Goal: Communication & Community: Answer question/provide support

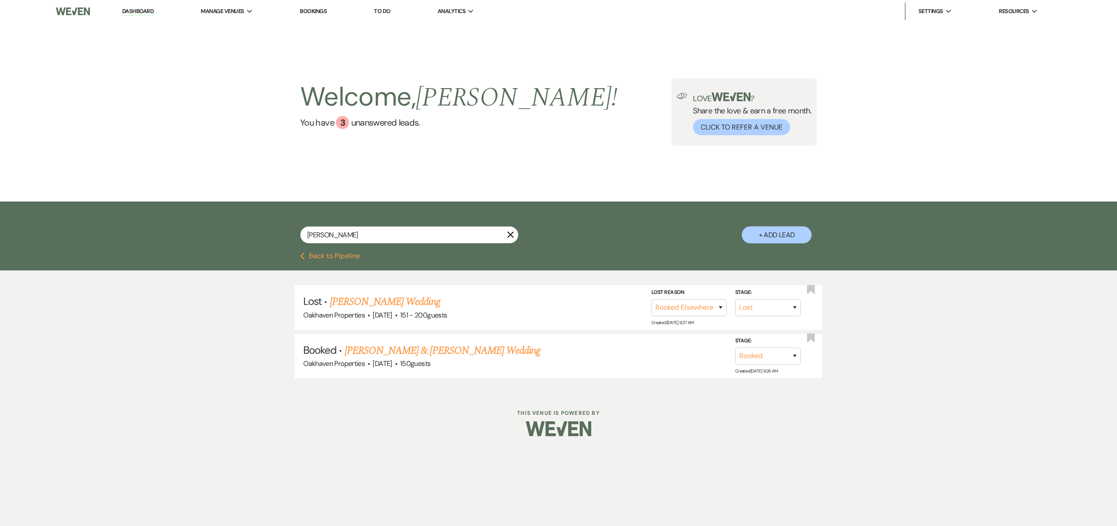
select select "8"
select select "6"
click at [511, 232] on icon "X" at bounding box center [510, 234] width 7 height 7
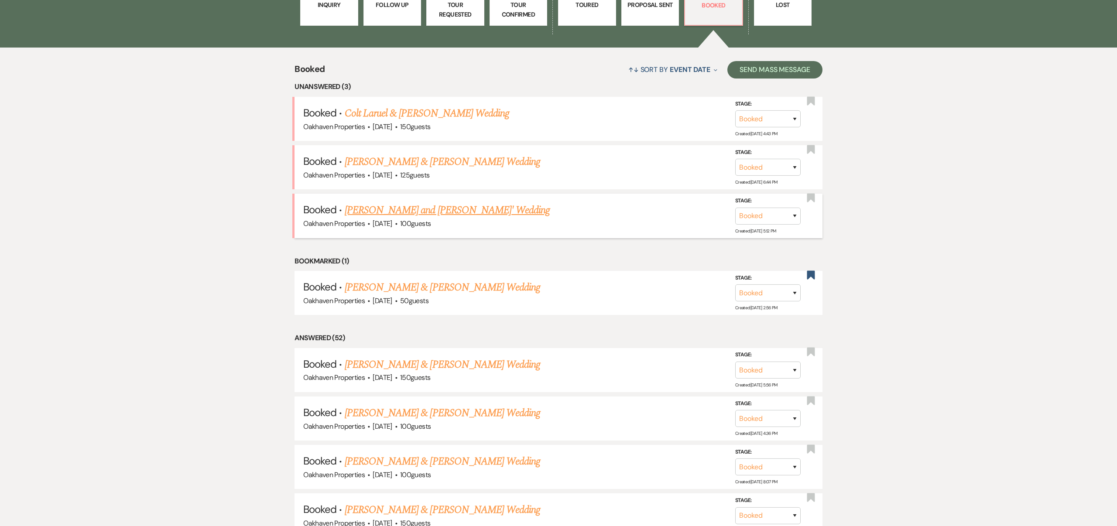
scroll to position [346, 0]
click at [479, 113] on link "Colt Laruel & [PERSON_NAME] Wedding" at bounding box center [427, 113] width 165 height 16
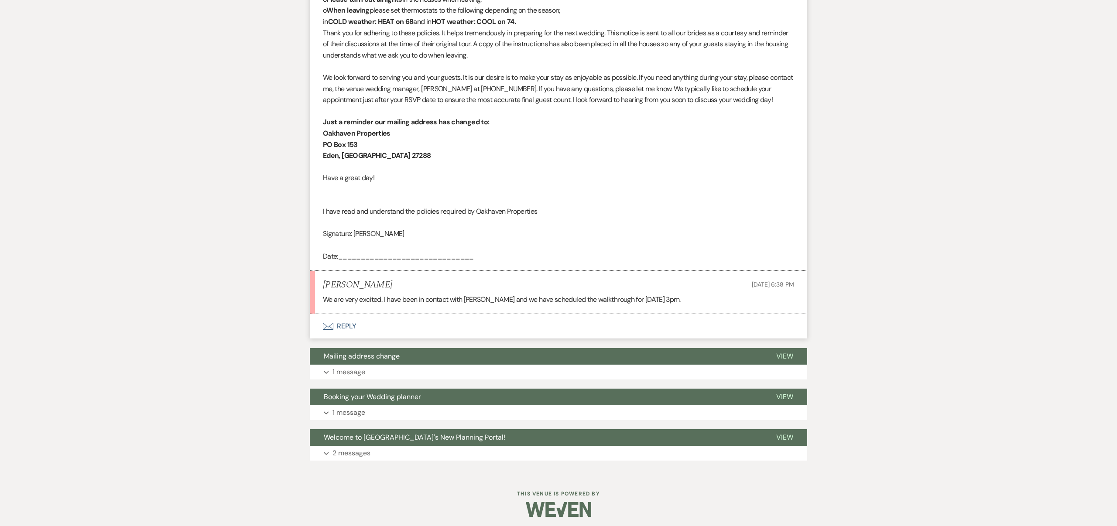
scroll to position [821, 0]
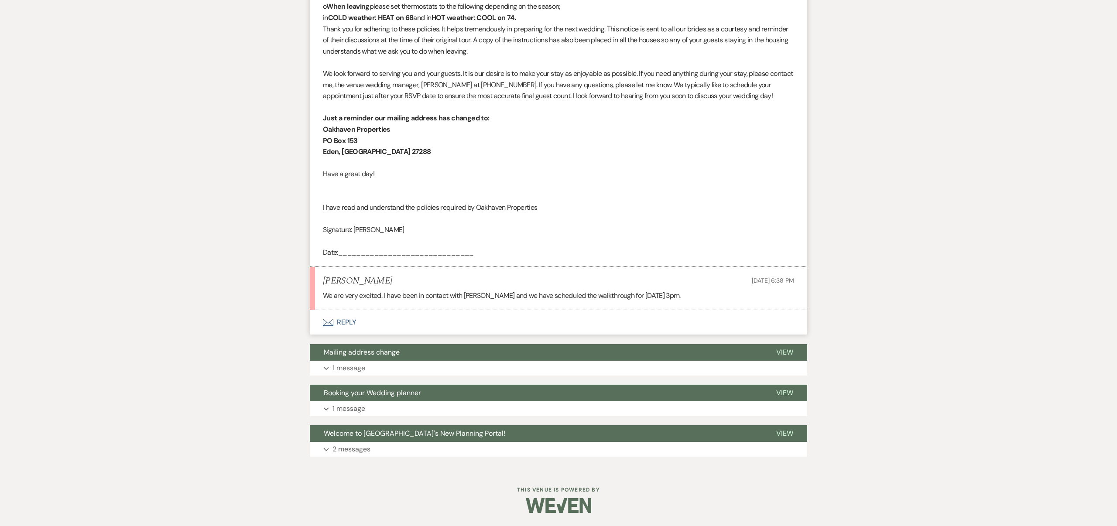
click at [347, 322] on button "Envelope Reply" at bounding box center [559, 322] width 498 height 24
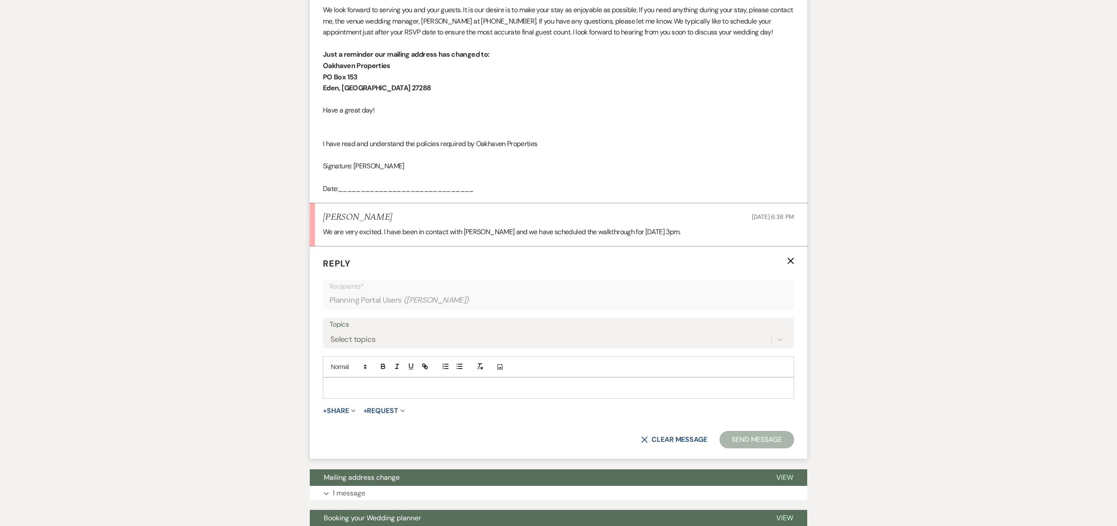
scroll to position [958, 0]
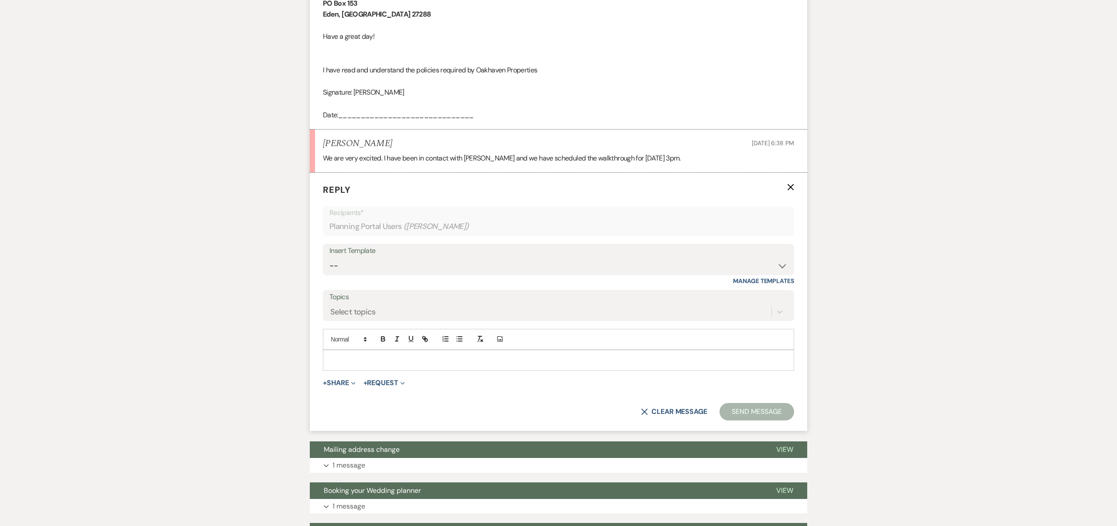
click at [371, 358] on p at bounding box center [558, 361] width 457 height 10
click at [741, 412] on button "Send Message" at bounding box center [757, 411] width 75 height 17
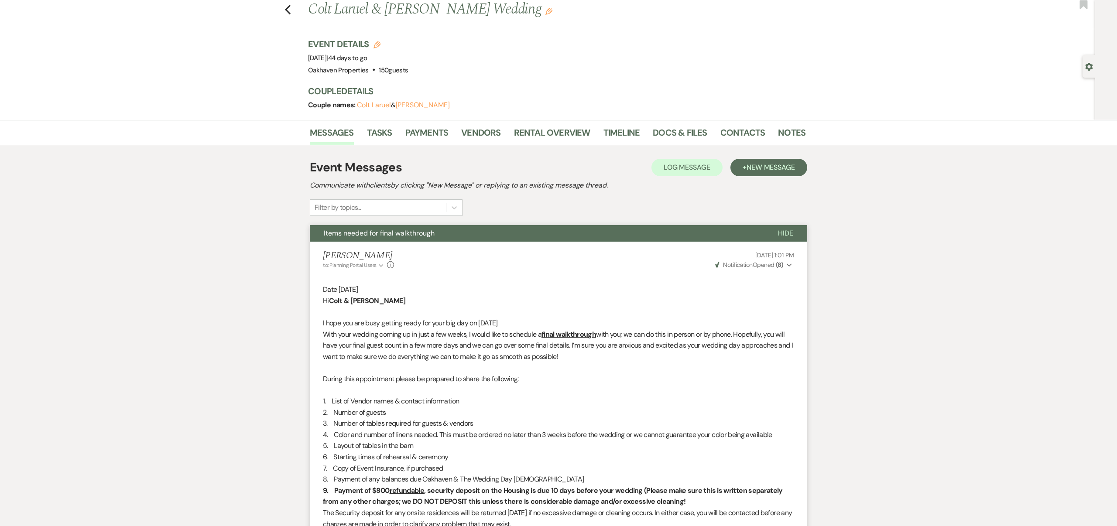
scroll to position [0, 0]
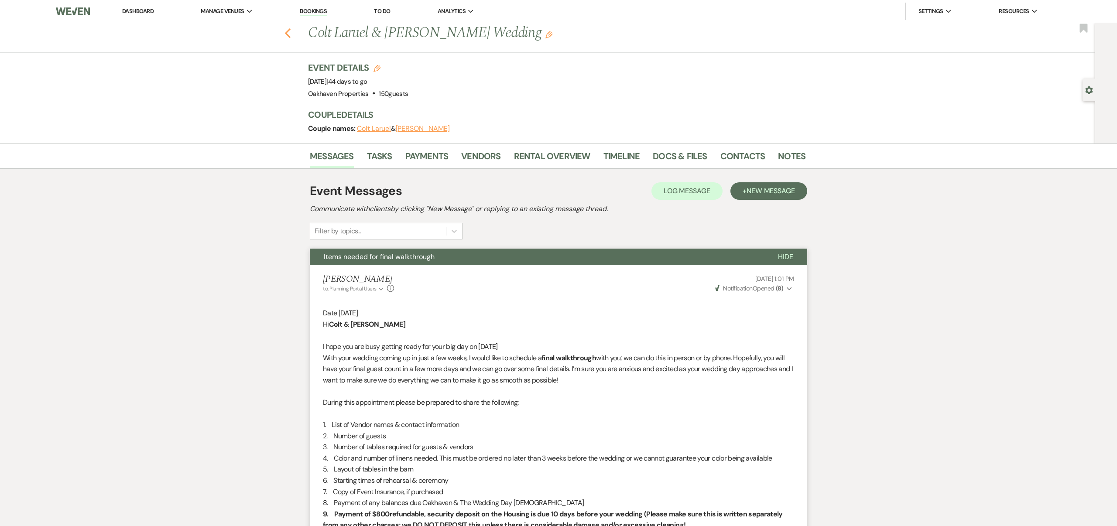
click at [289, 34] on icon "Previous" at bounding box center [288, 33] width 7 height 10
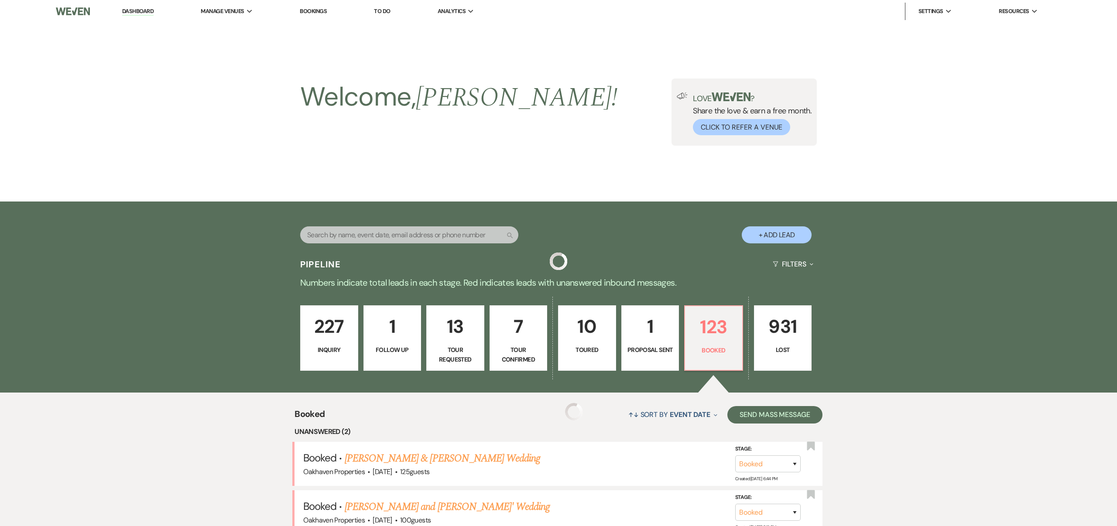
scroll to position [346, 0]
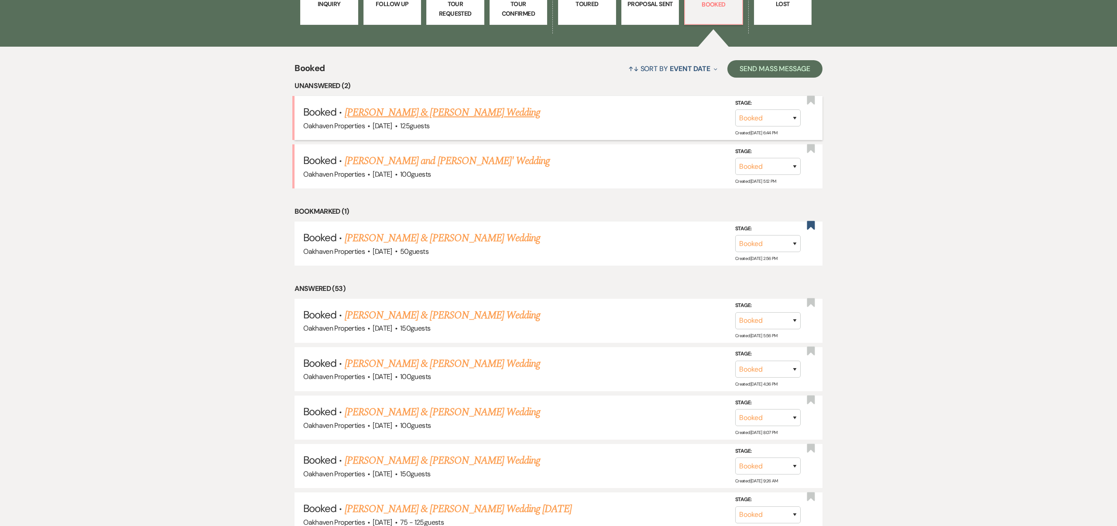
click at [497, 110] on link "[PERSON_NAME] & [PERSON_NAME] Wedding" at bounding box center [443, 113] width 196 height 16
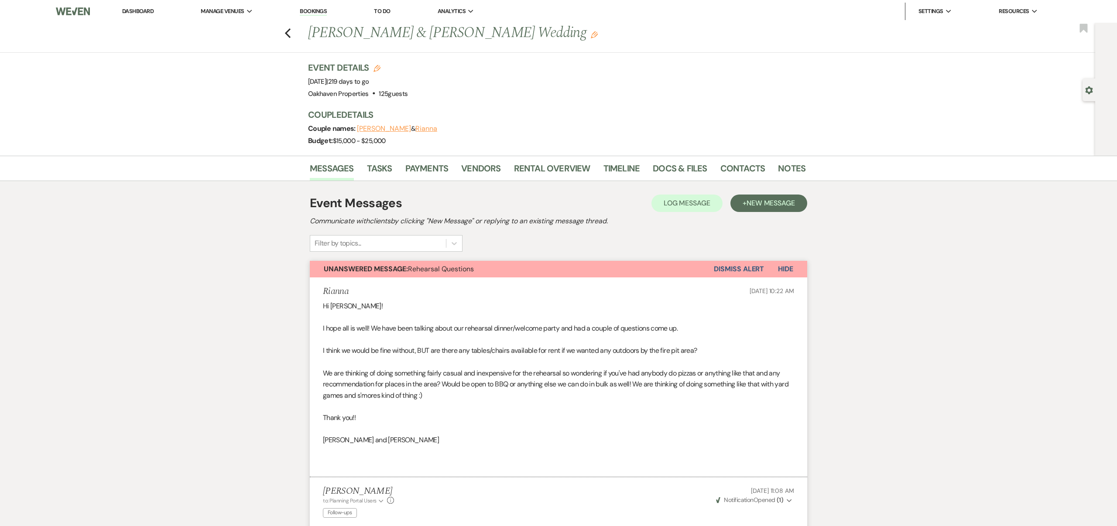
click at [728, 266] on button "Dismiss Alert" at bounding box center [739, 269] width 50 height 17
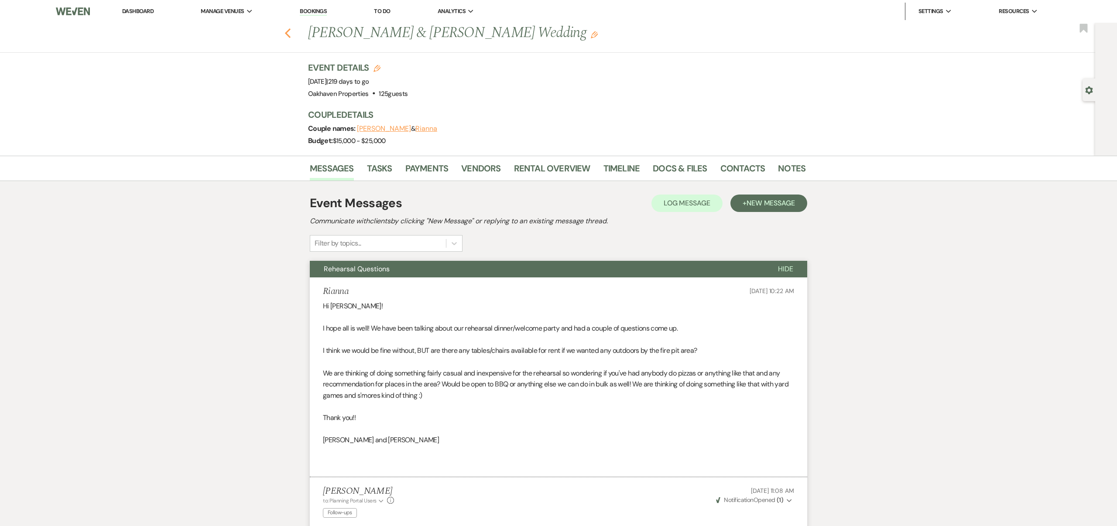
click at [290, 34] on icon "Previous" at bounding box center [288, 33] width 7 height 10
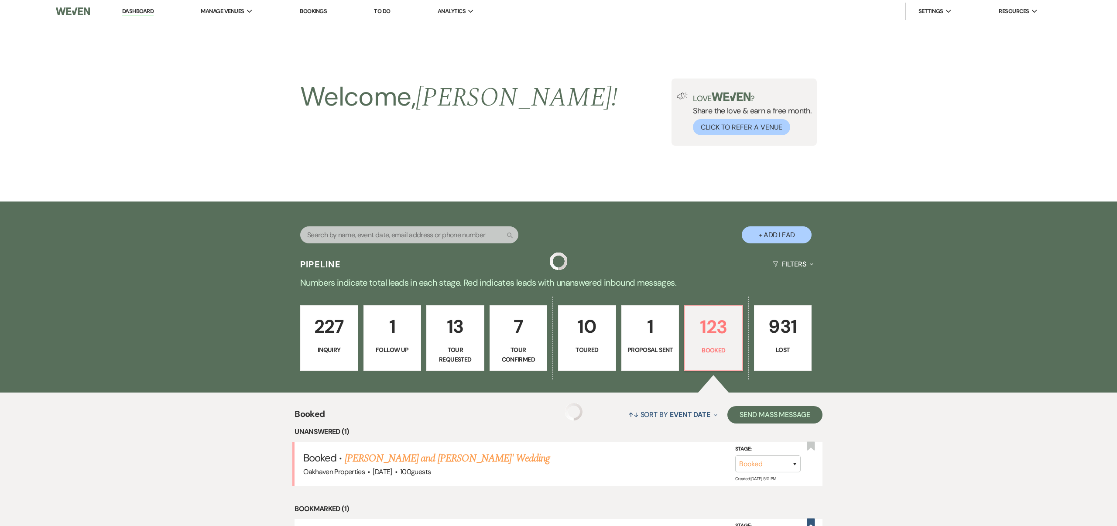
scroll to position [346, 0]
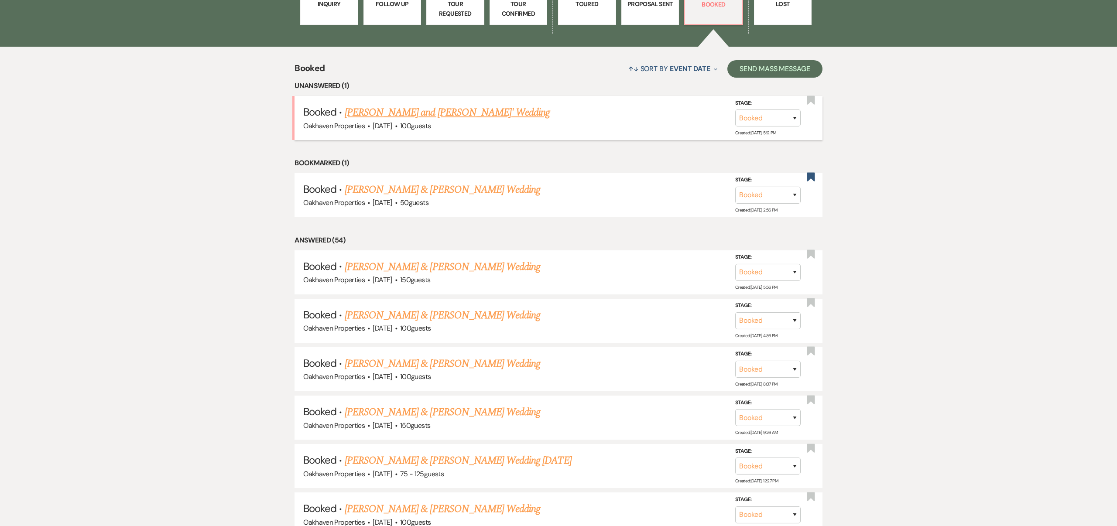
click at [444, 110] on link "[PERSON_NAME] and [PERSON_NAME]' Wedding" at bounding box center [448, 113] width 206 height 16
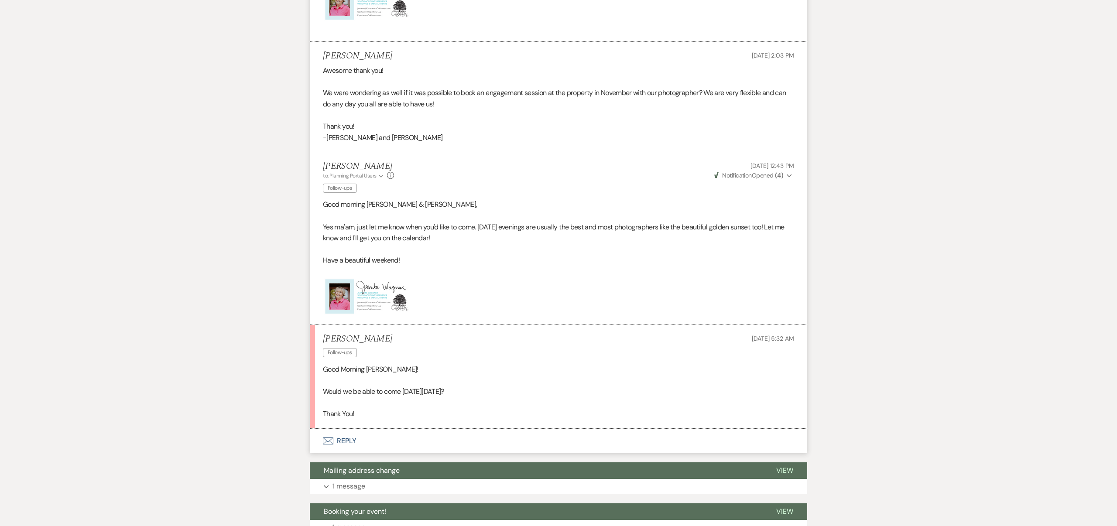
scroll to position [509, 0]
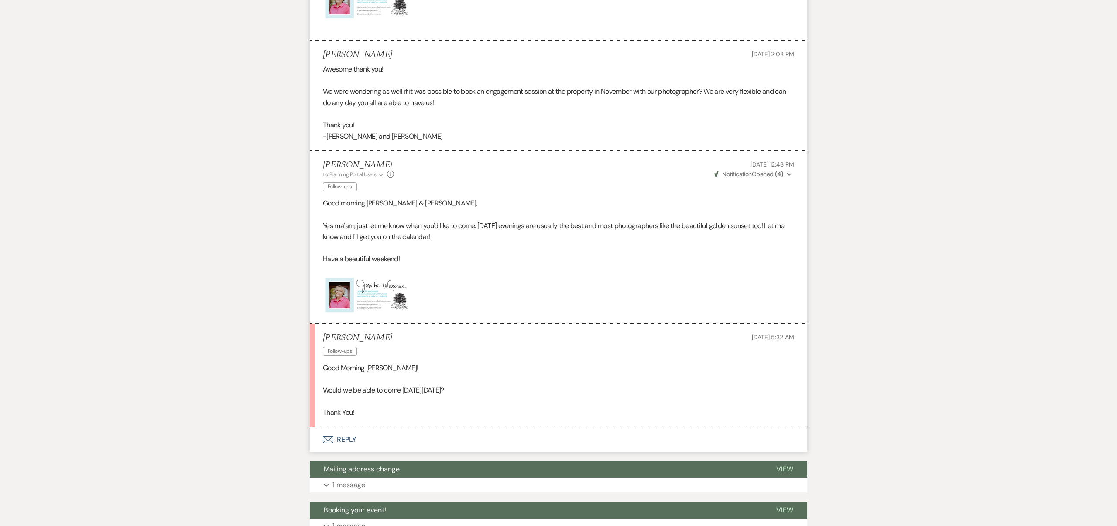
click at [353, 438] on button "Envelope Reply" at bounding box center [559, 440] width 498 height 24
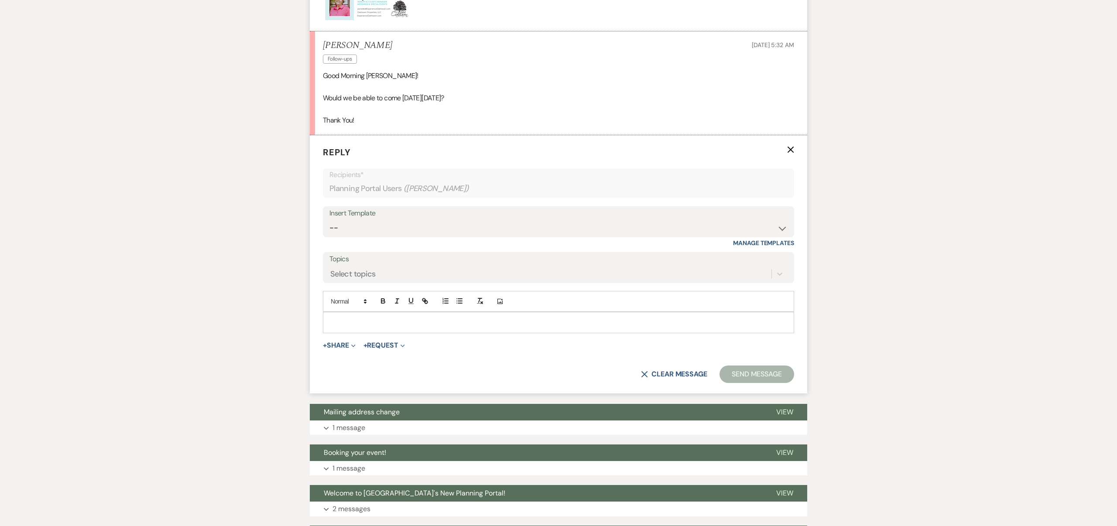
scroll to position [803, 0]
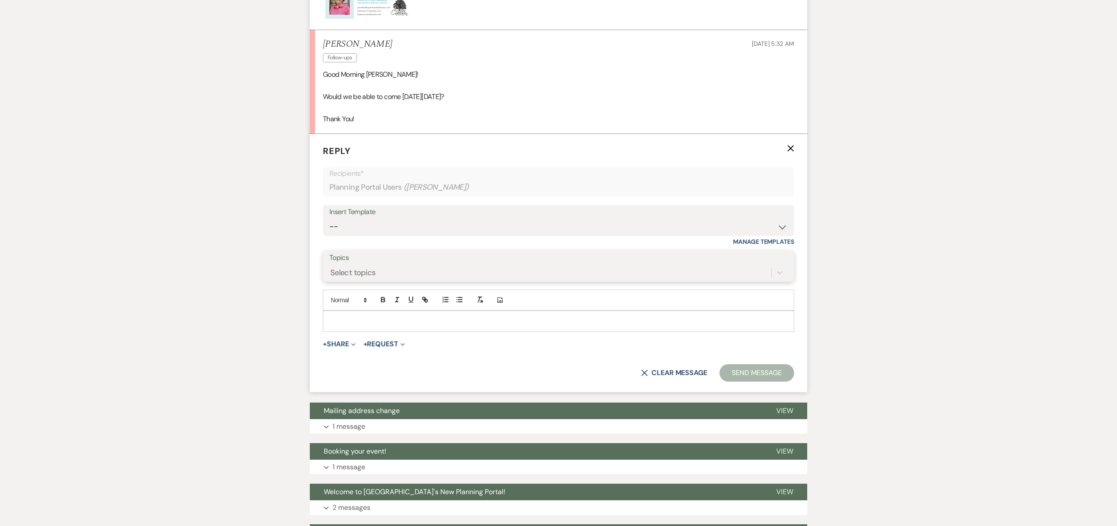
click at [378, 268] on div "Select topics" at bounding box center [551, 272] width 442 height 15
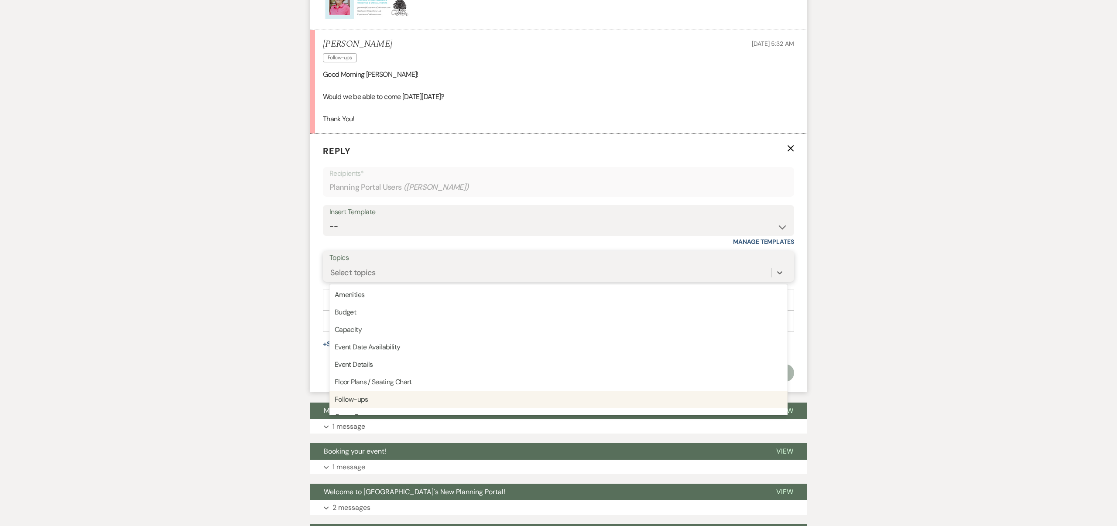
click at [364, 398] on div "Follow-ups" at bounding box center [559, 399] width 458 height 17
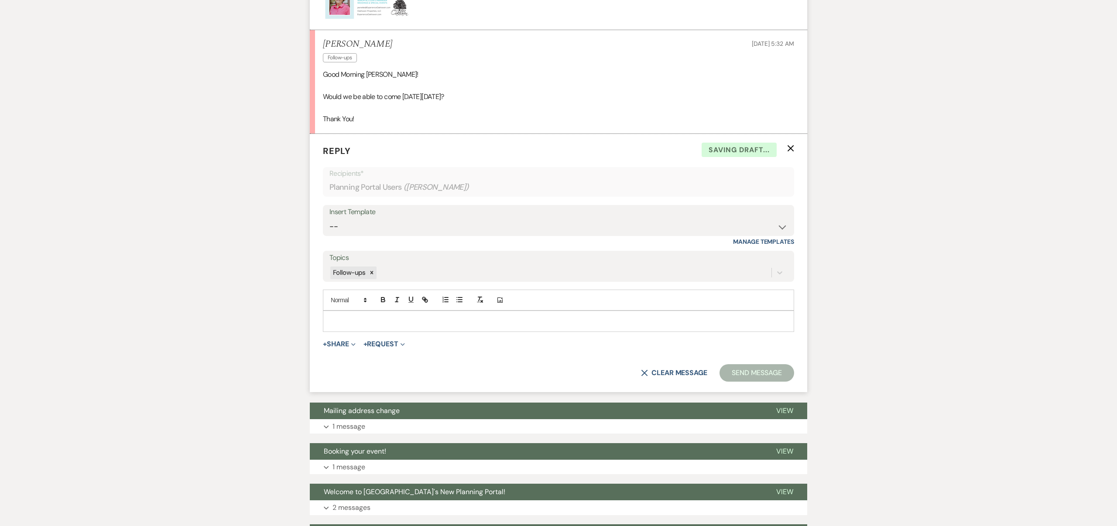
click at [355, 317] on p at bounding box center [558, 321] width 457 height 10
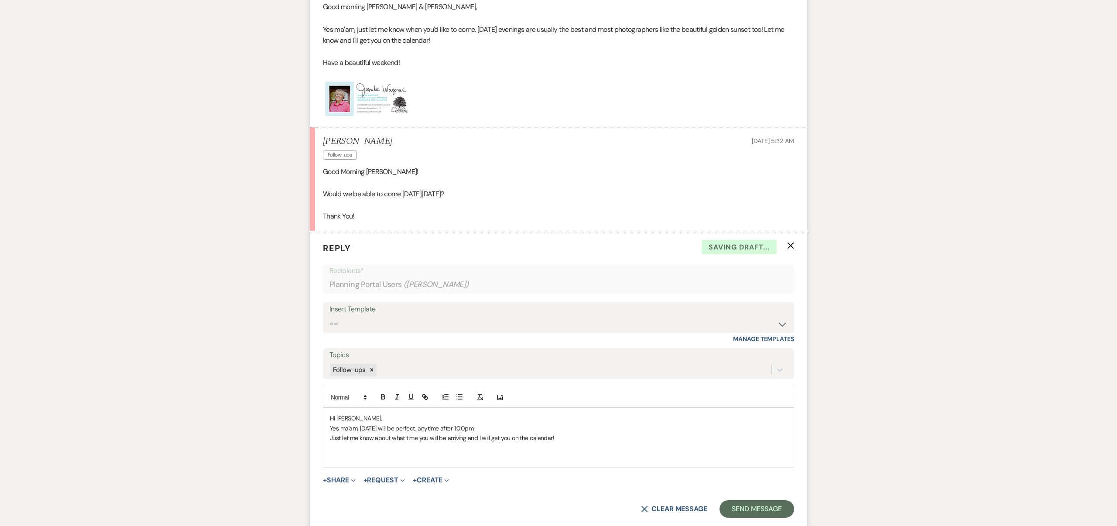
scroll to position [696, 0]
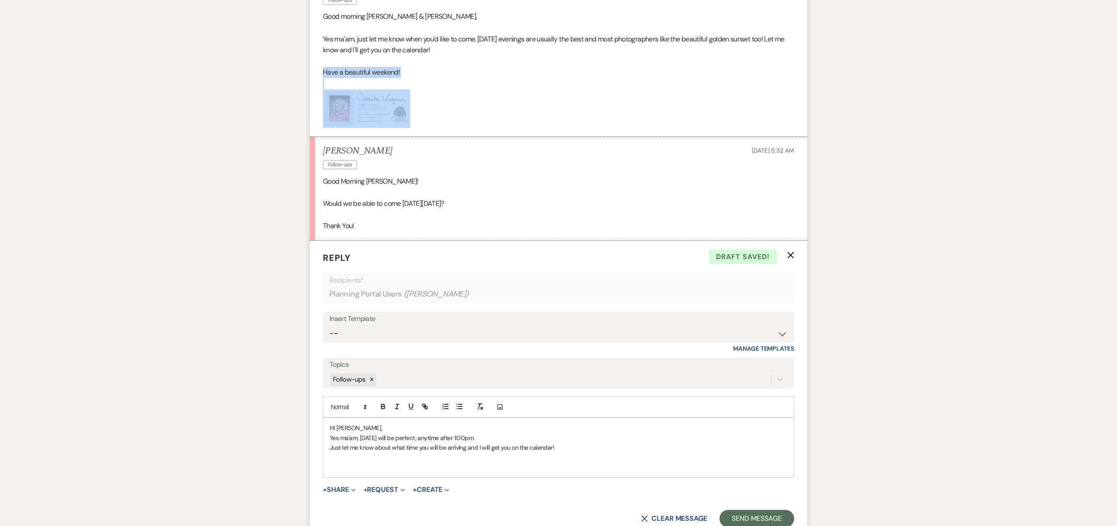
drag, startPoint x: 323, startPoint y: 71, endPoint x: 434, endPoint y: 106, distance: 116.2
click at [435, 106] on div "Good morning [PERSON_NAME] & [PERSON_NAME], Yes ma'am, just let me know when yo…" at bounding box center [558, 69] width 471 height 117
copy div "Have a beautiful weekend!"
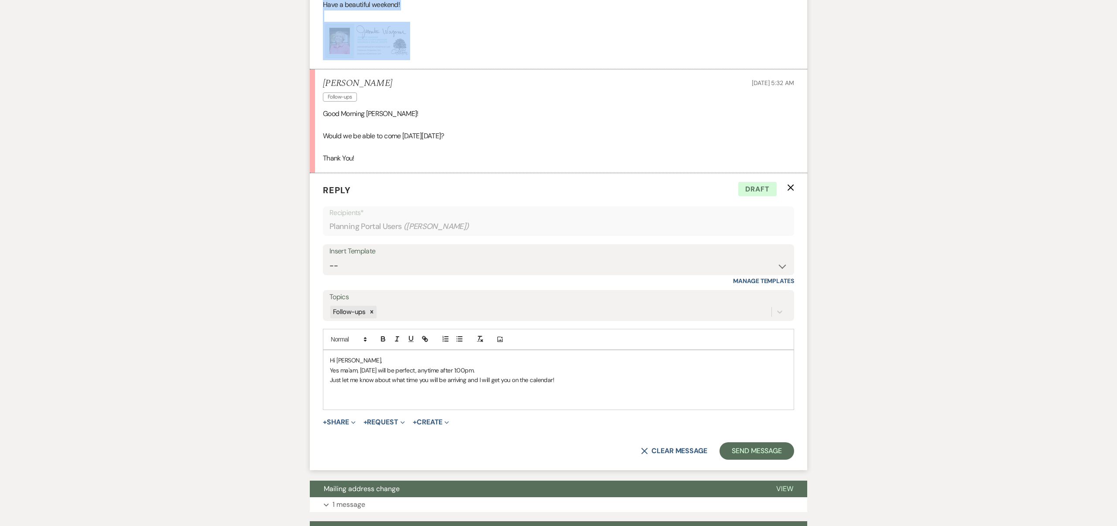
scroll to position [800, 0]
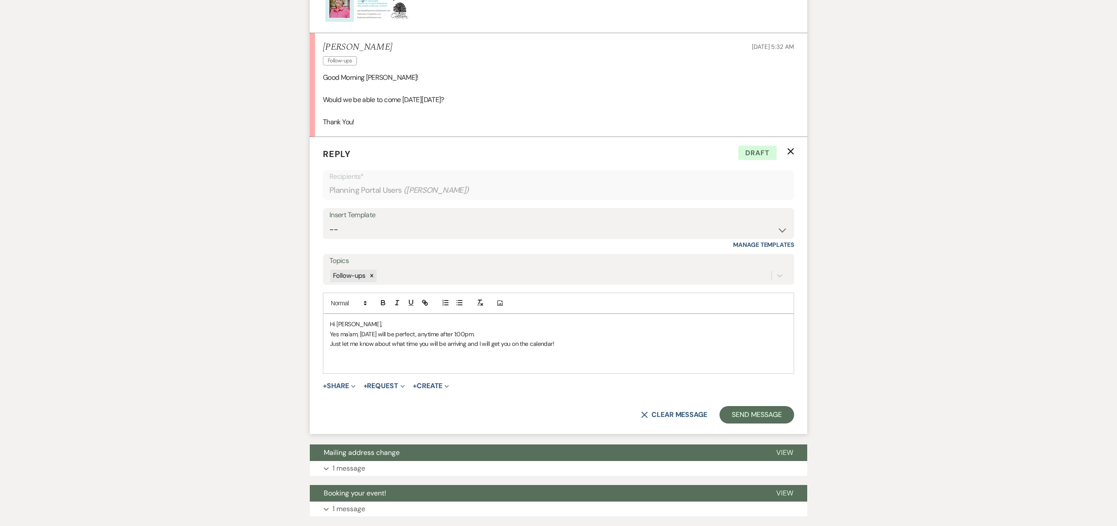
click at [338, 360] on p at bounding box center [558, 364] width 457 height 10
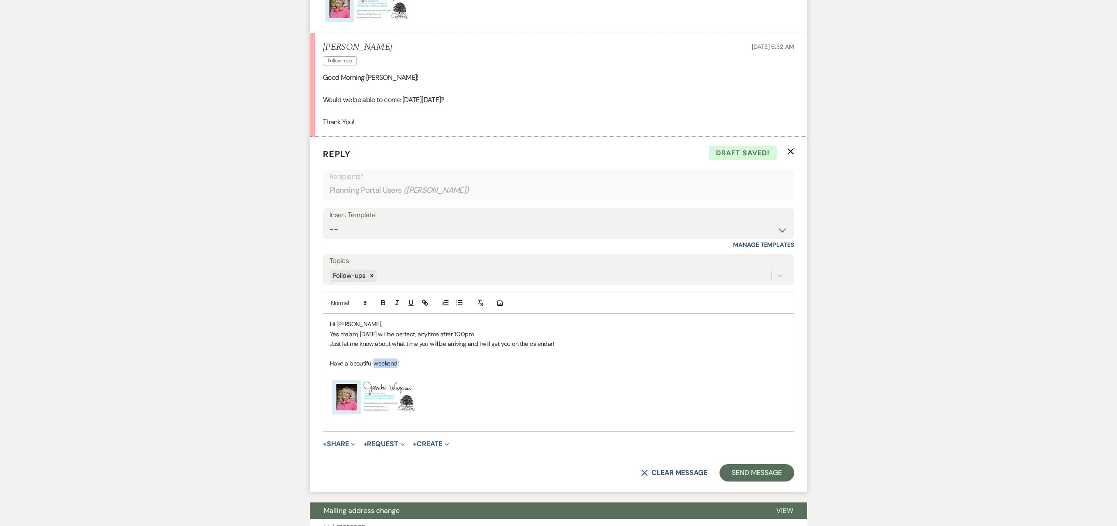
drag, startPoint x: 396, startPoint y: 363, endPoint x: 374, endPoint y: 364, distance: 21.8
click at [374, 364] on span "Have a beautiful weekend!" at bounding box center [364, 364] width 69 height 8
click at [755, 468] on button "Send Message" at bounding box center [757, 472] width 75 height 17
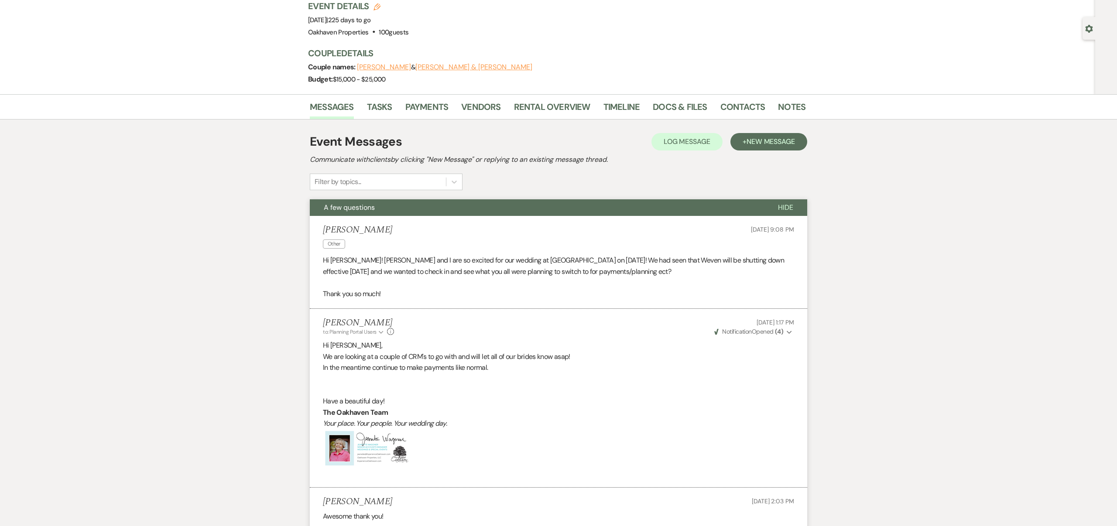
scroll to position [0, 0]
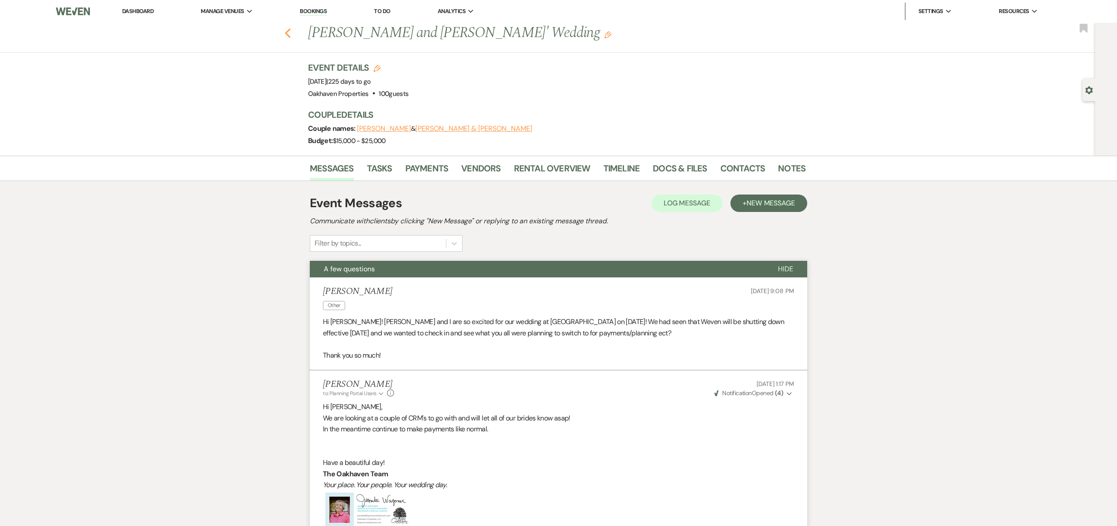
click at [288, 34] on icon "Previous" at bounding box center [288, 33] width 7 height 10
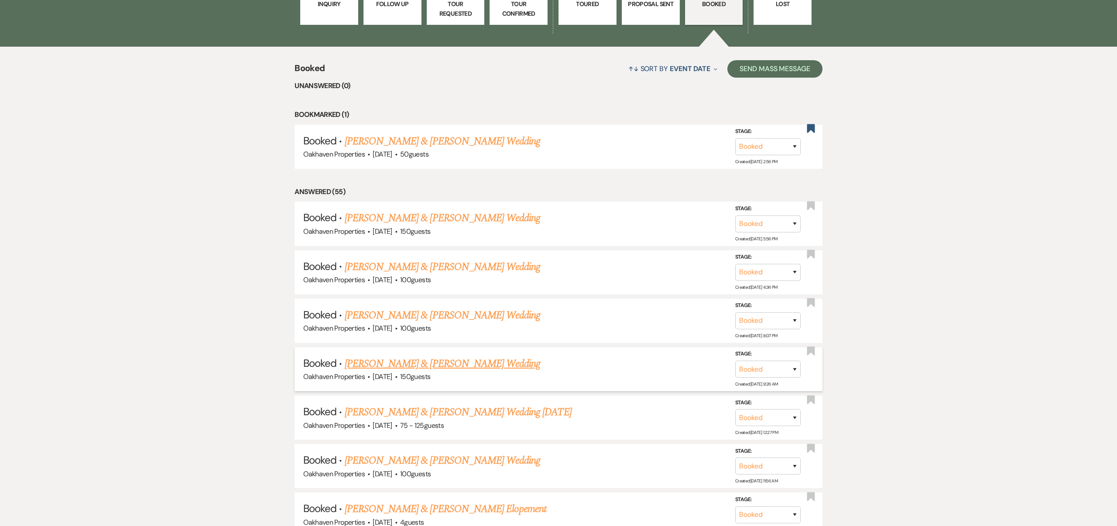
scroll to position [346, 0]
click at [501, 364] on link "[PERSON_NAME] & [PERSON_NAME] Wedding" at bounding box center [443, 365] width 196 height 16
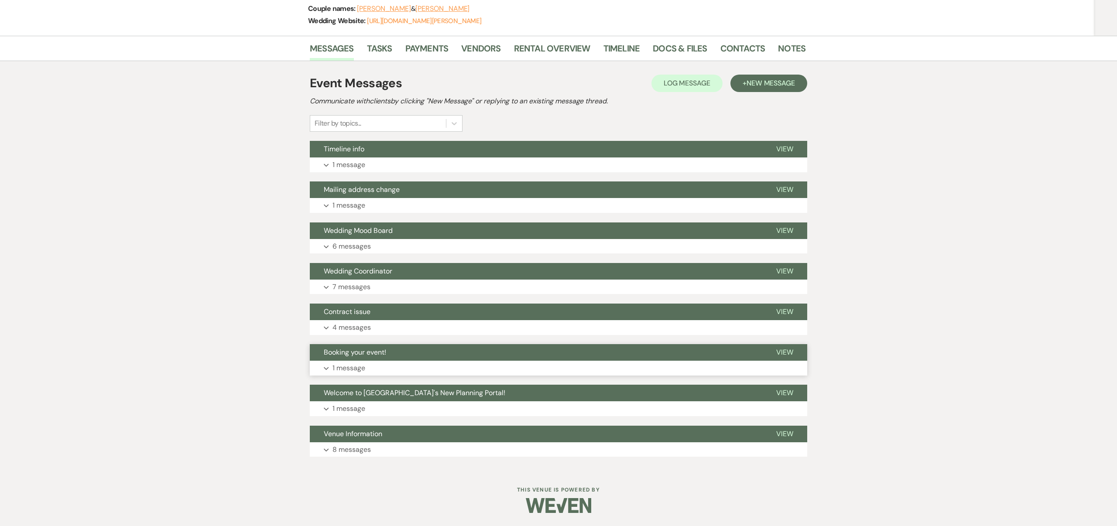
scroll to position [134, 0]
click at [786, 148] on span "View" at bounding box center [784, 148] width 17 height 9
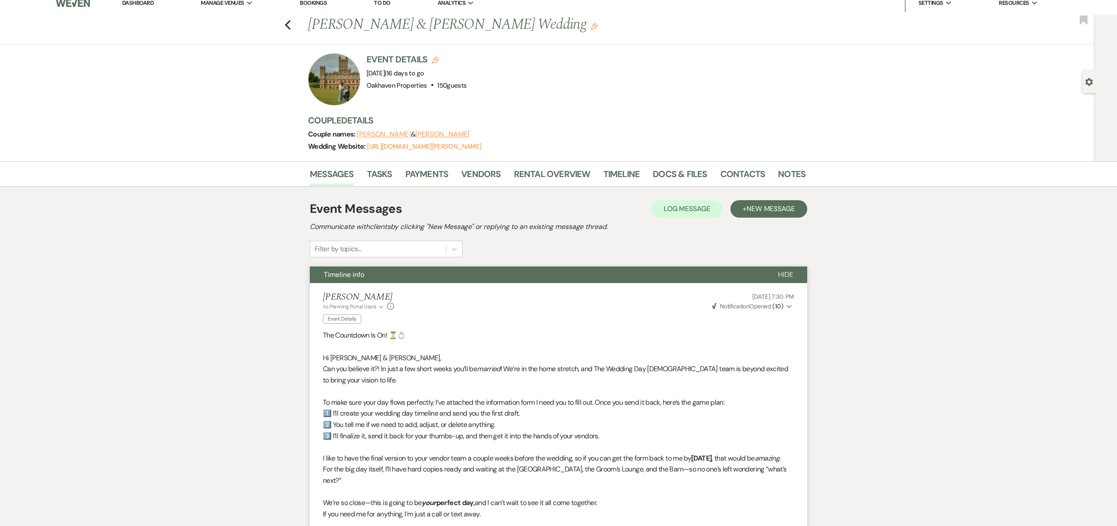
scroll to position [0, 0]
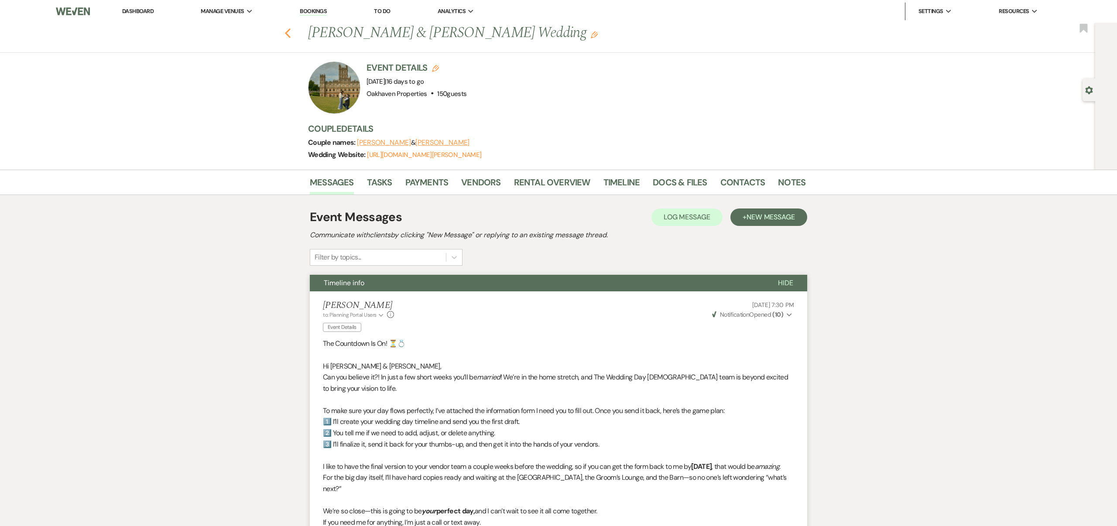
click at [286, 32] on use "button" at bounding box center [288, 33] width 6 height 10
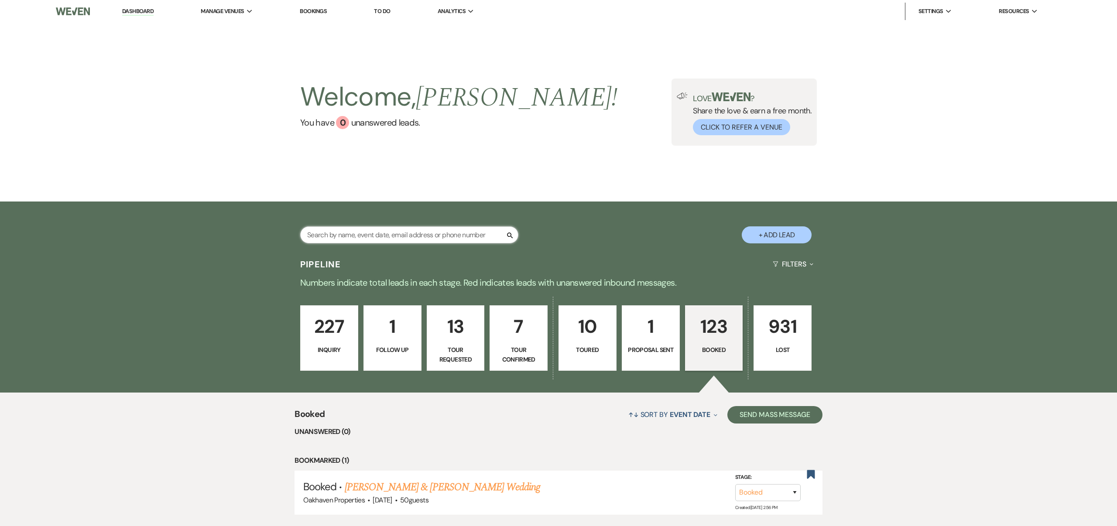
click at [436, 233] on input "text" at bounding box center [409, 235] width 218 height 17
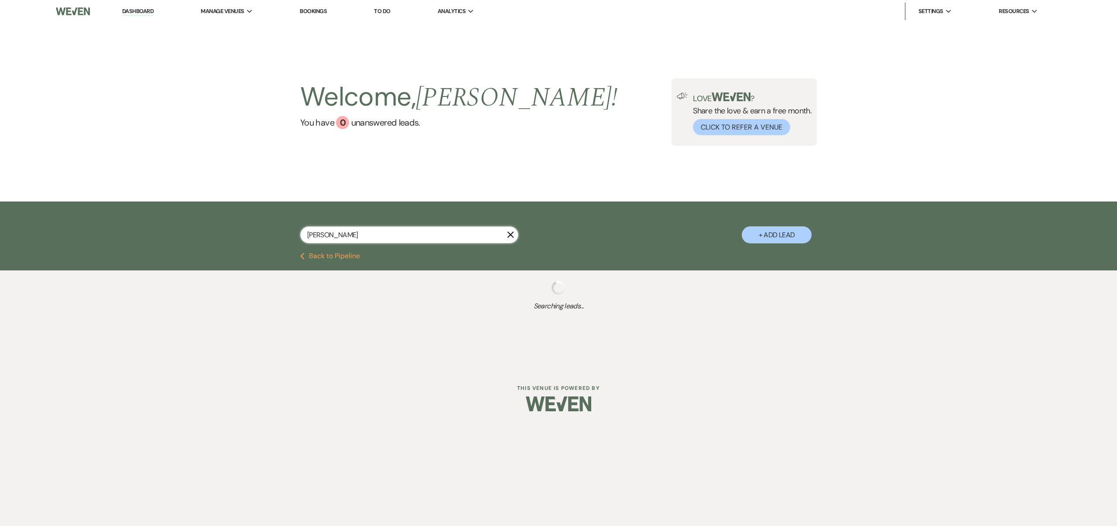
type input "[PERSON_NAME]"
select select "8"
select select "5"
select select "8"
select select "3"
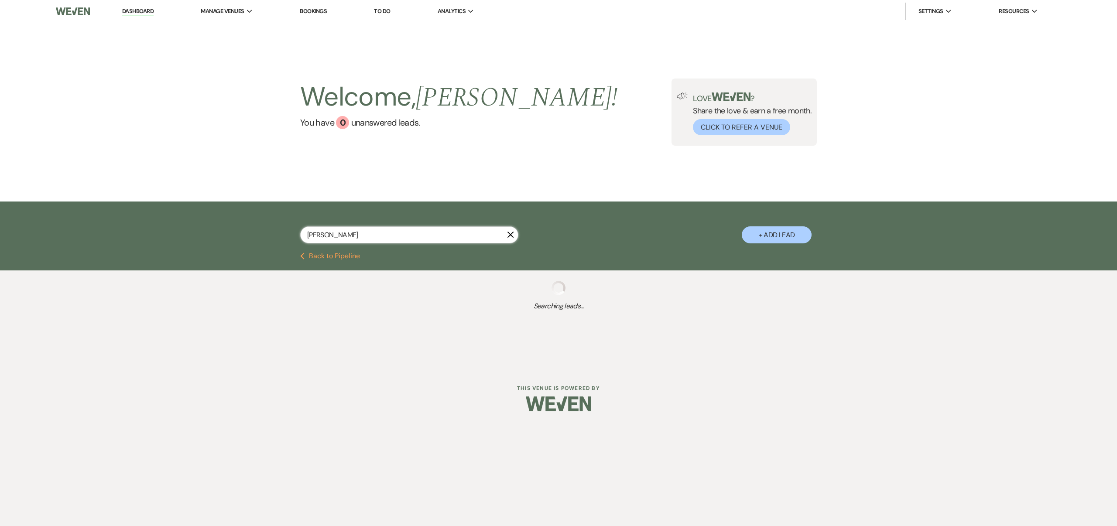
select select "8"
select select "6"
select select "8"
select select "3"
select select "8"
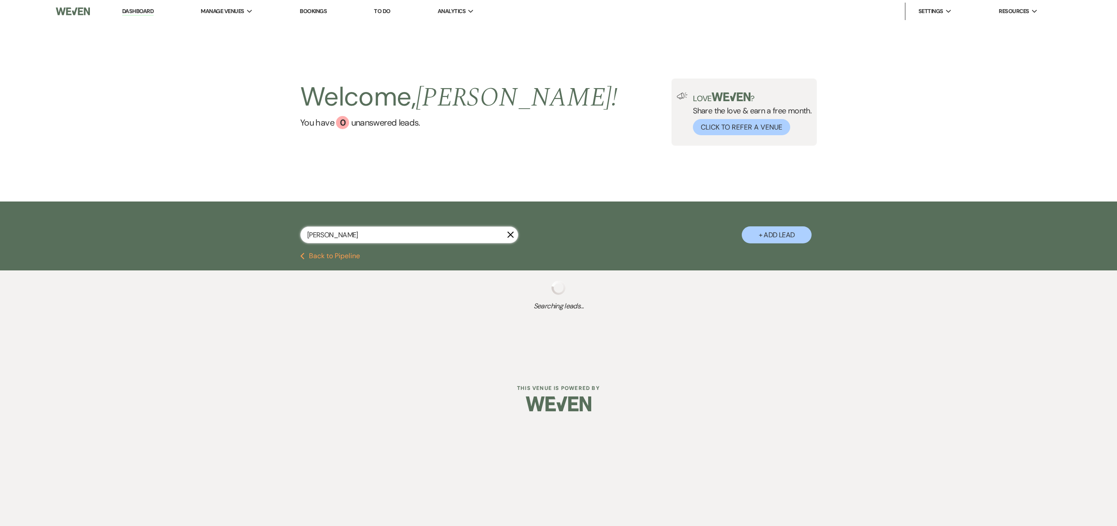
select select "1"
select select "8"
select select "3"
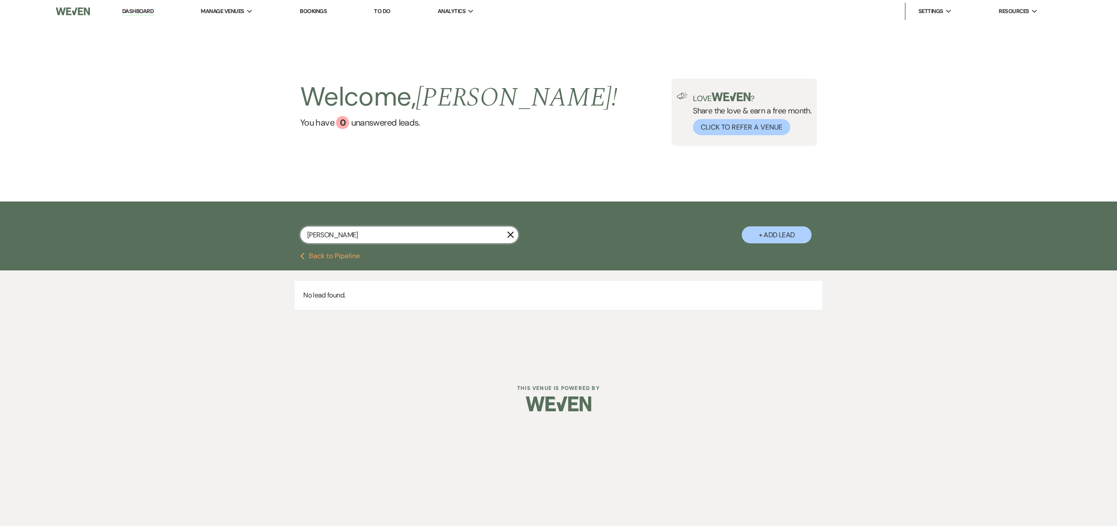
type input "[PERSON_NAME]"
select select "8"
select select "5"
select select "8"
select select "3"
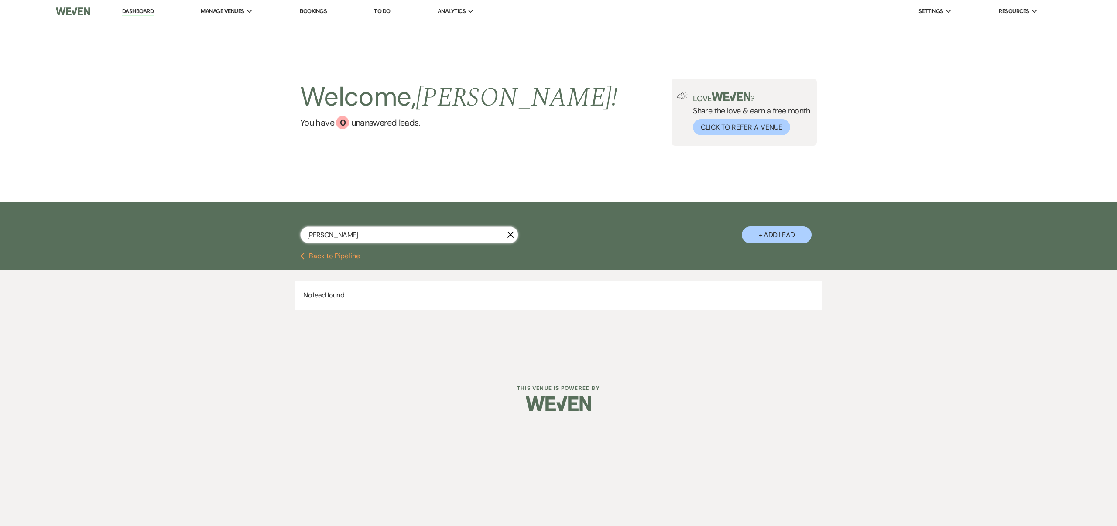
select select "8"
select select "6"
select select "8"
select select "3"
select select "8"
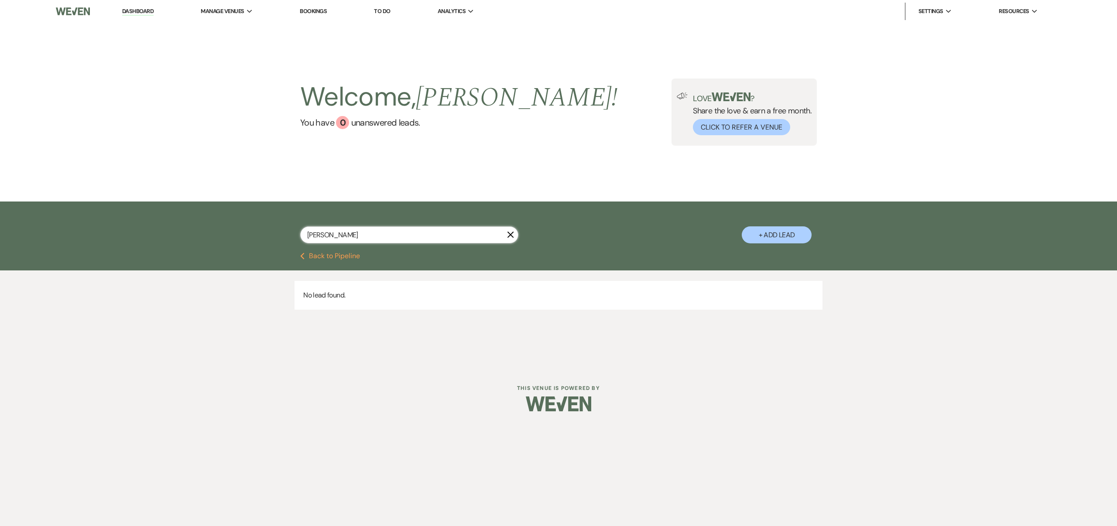
select select "1"
select select "8"
select select "3"
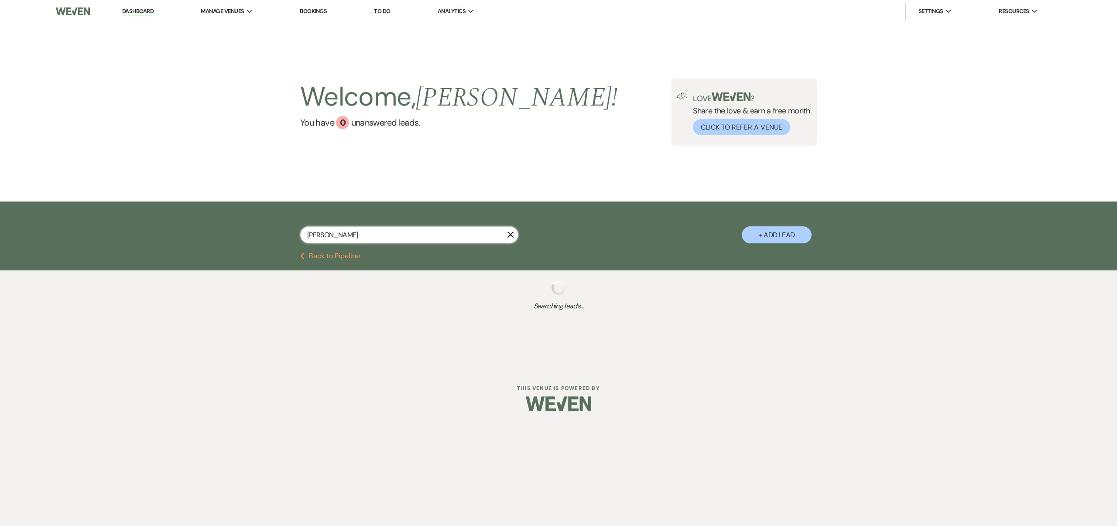
type input "[PERSON_NAME]"
select select "8"
select select "6"
select select "2"
select select "8"
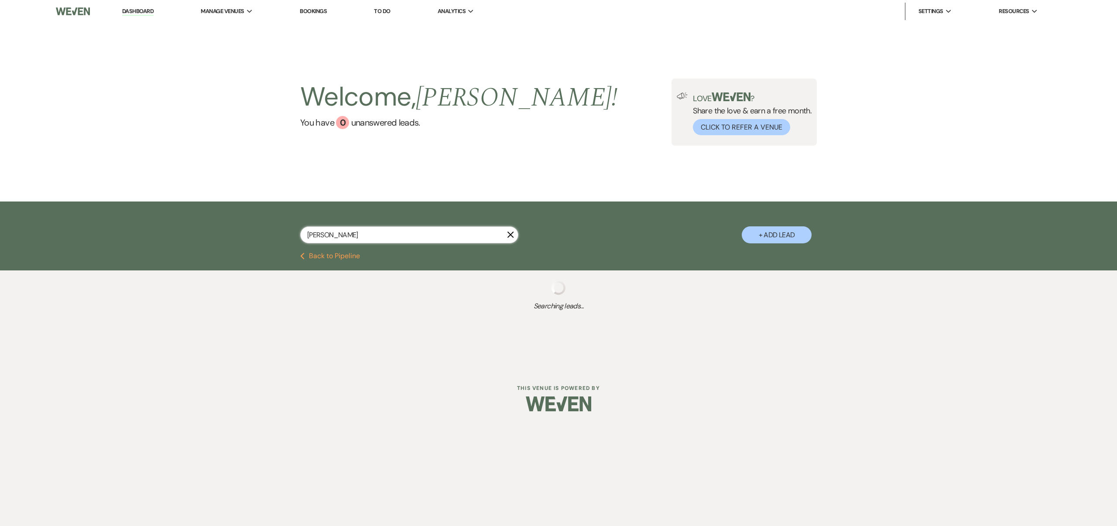
select select "4"
select select "2"
select select "8"
select select "6"
select select "8"
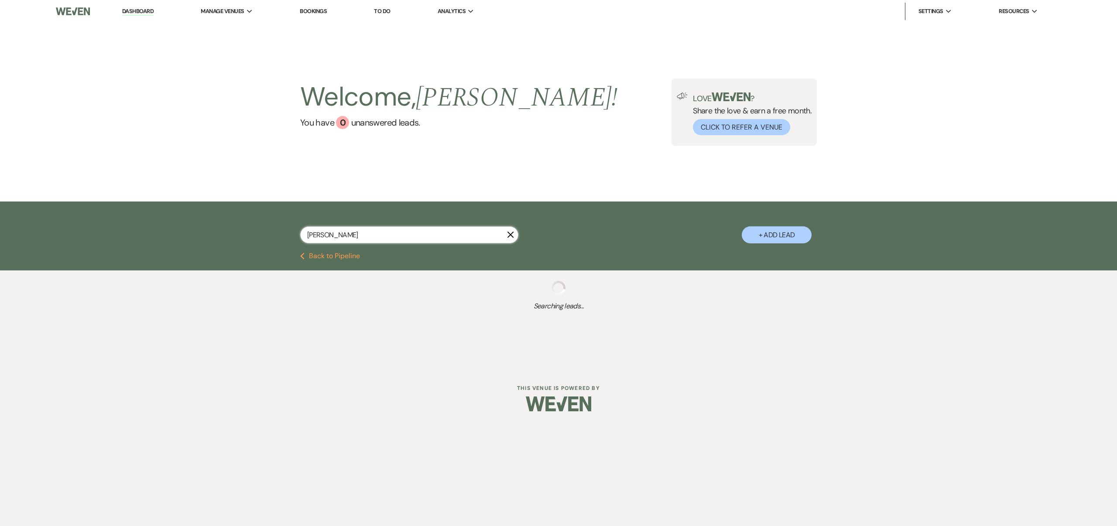
select select "6"
select select "2"
select select "8"
select select "10"
select select "5"
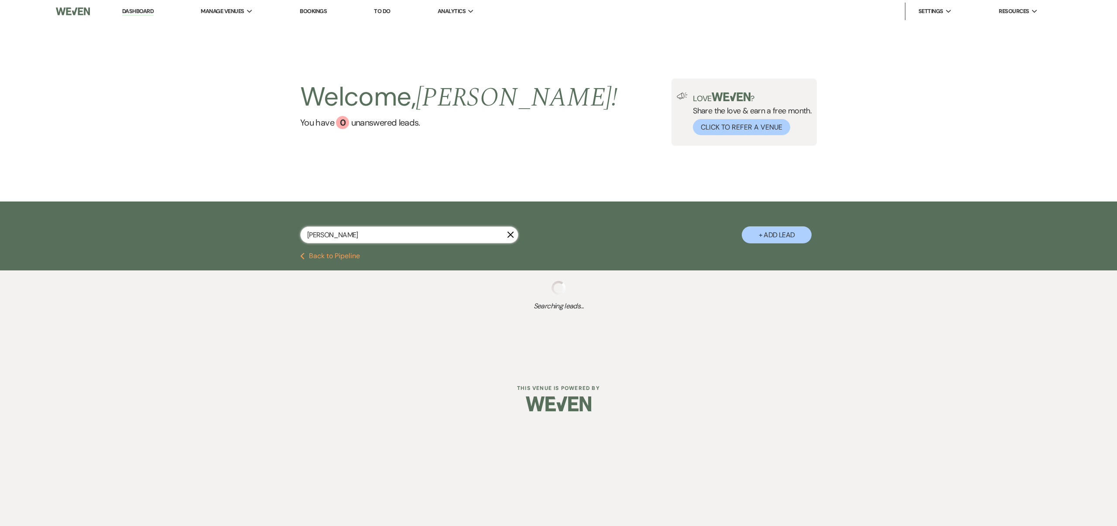
select select "8"
select select "4"
select select "8"
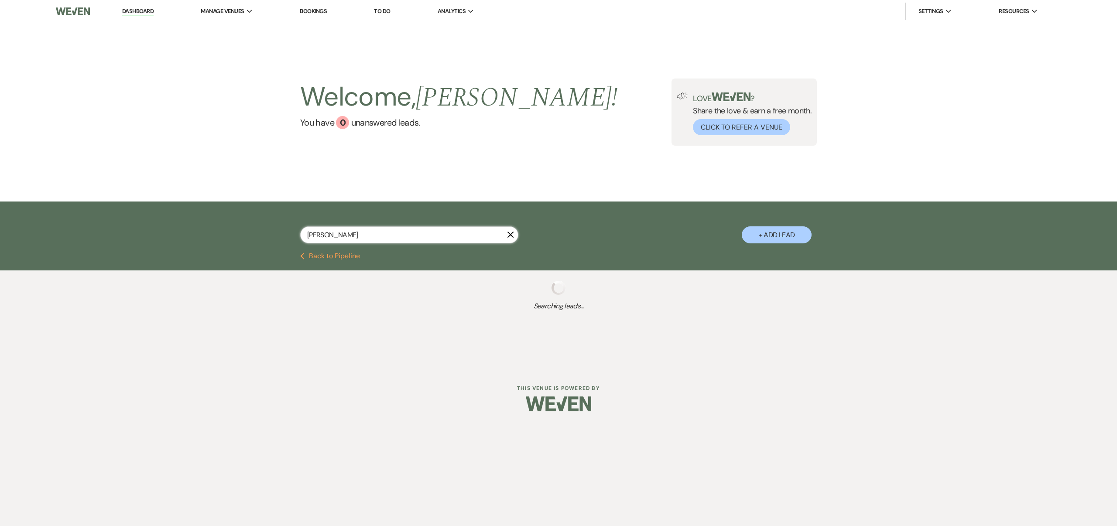
select select "6"
select select "8"
select select "5"
select select "8"
select select "6"
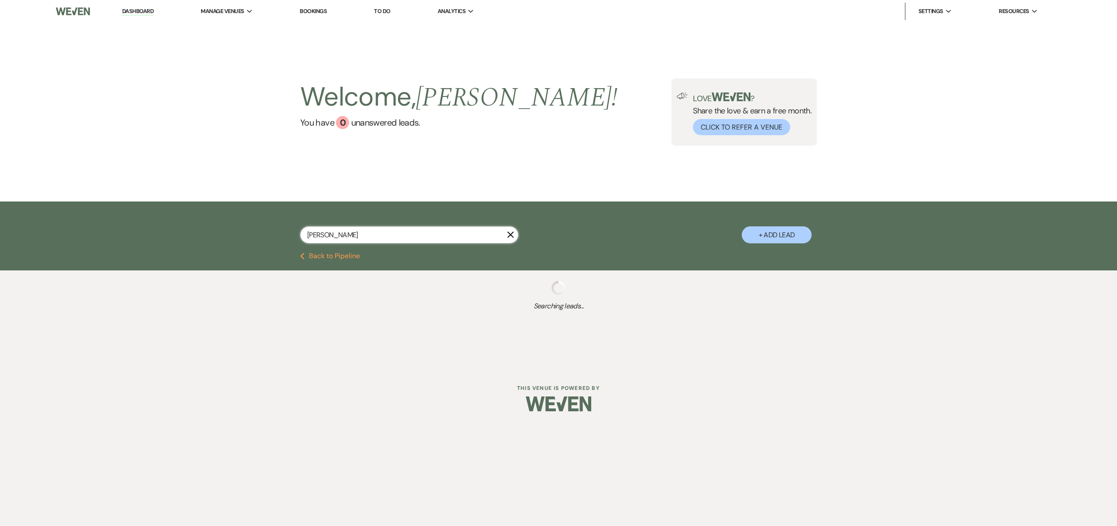
select select "8"
select select "5"
select select "8"
select select "5"
select select "8"
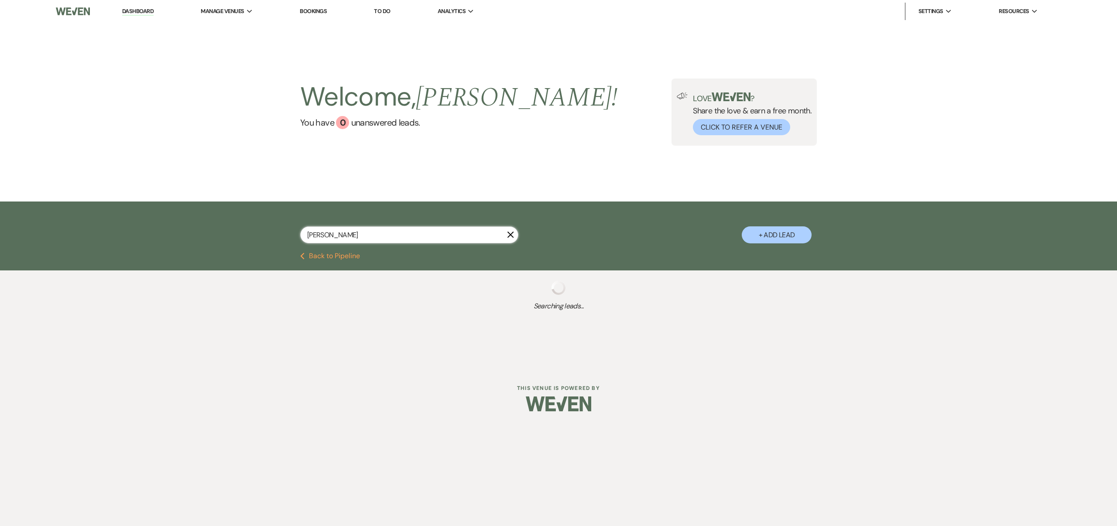
select select "5"
select select "8"
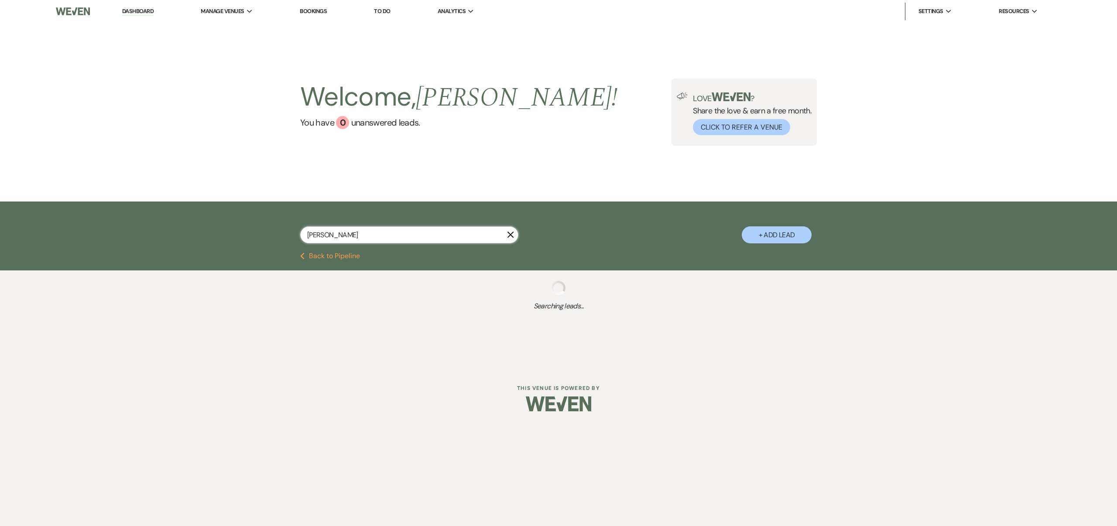
select select "8"
select select "1"
select select "8"
select select "6"
select select "8"
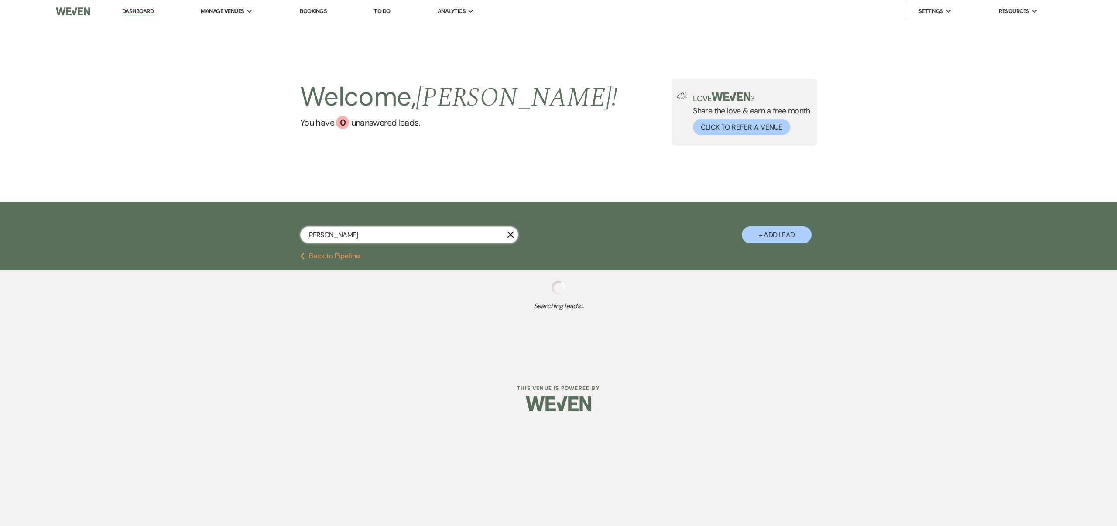
select select "8"
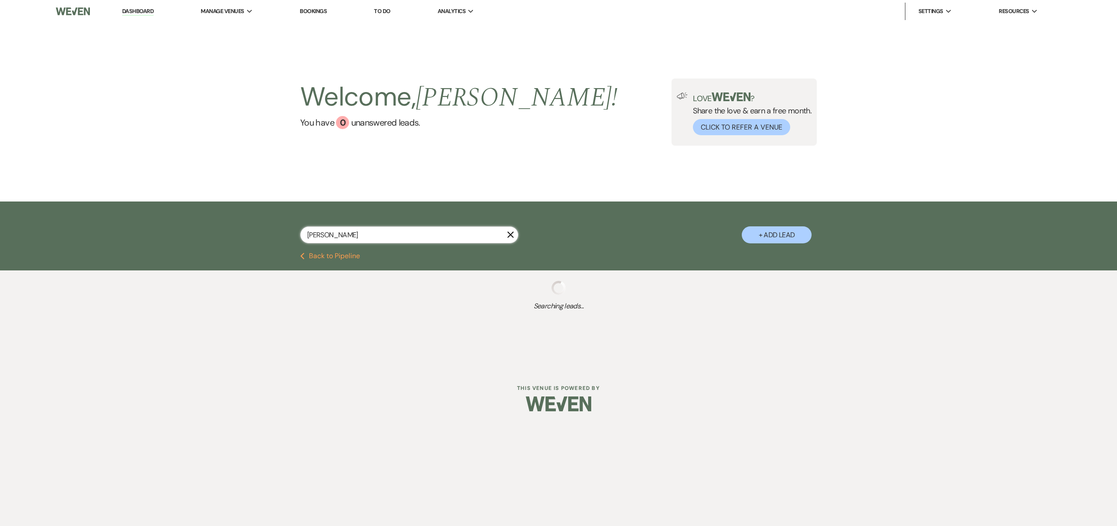
select select "8"
select select "6"
select select "8"
select select "6"
select select "8"
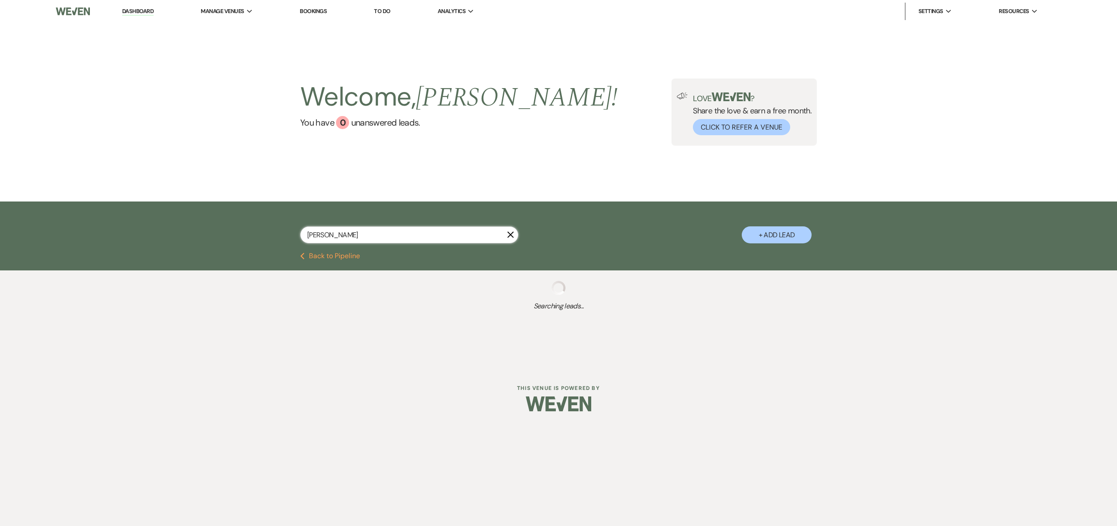
select select "6"
select select "8"
select select "5"
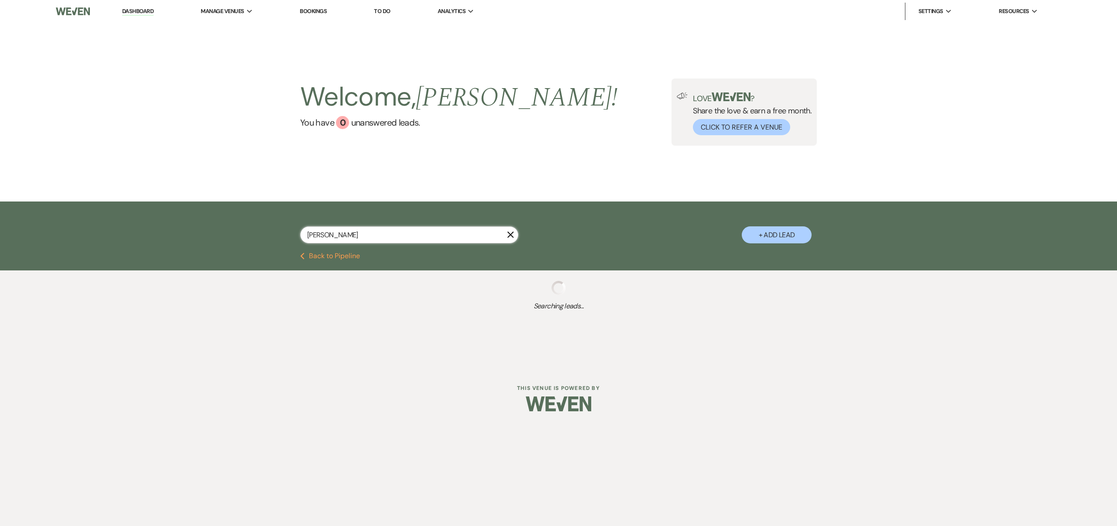
select select "8"
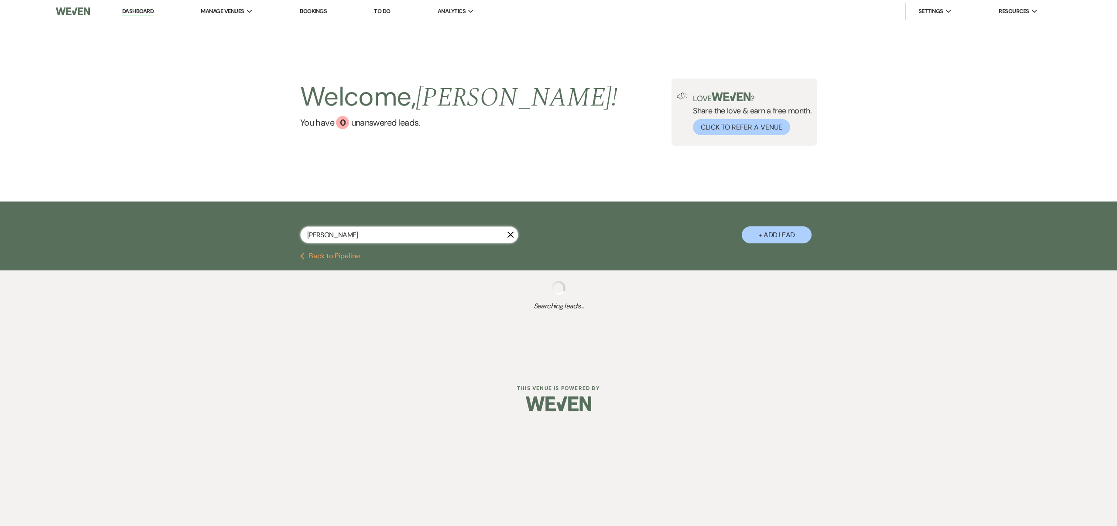
select select "8"
select select "4"
select select "8"
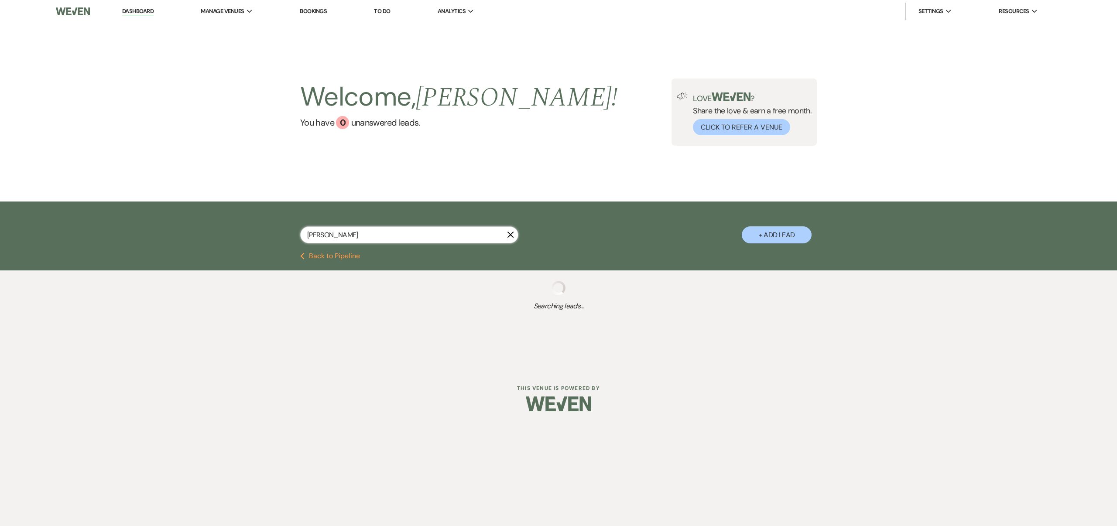
select select "8"
select select "6"
select select "8"
select select "6"
select select "8"
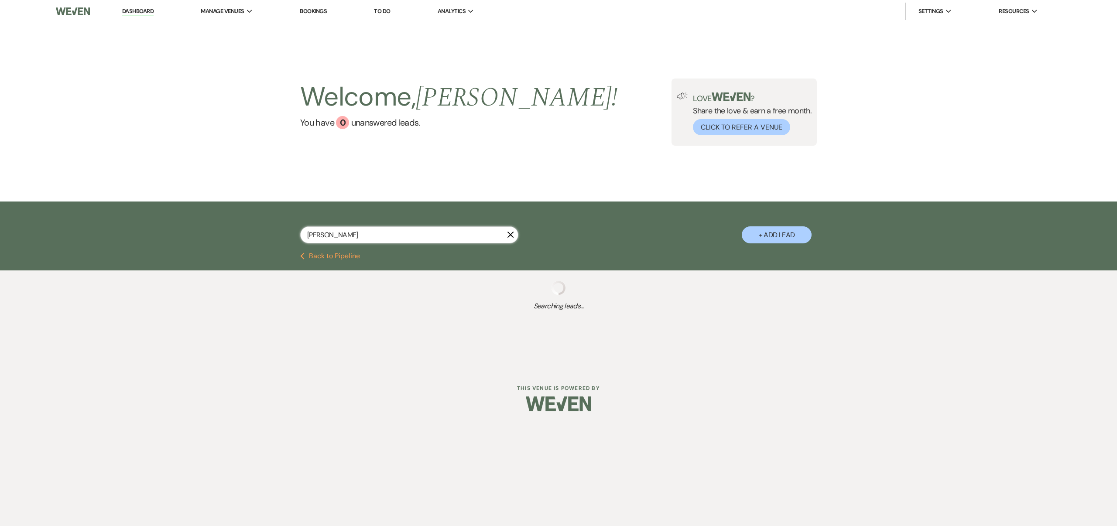
select select "1"
select select "8"
select select "6"
select select "8"
select select "5"
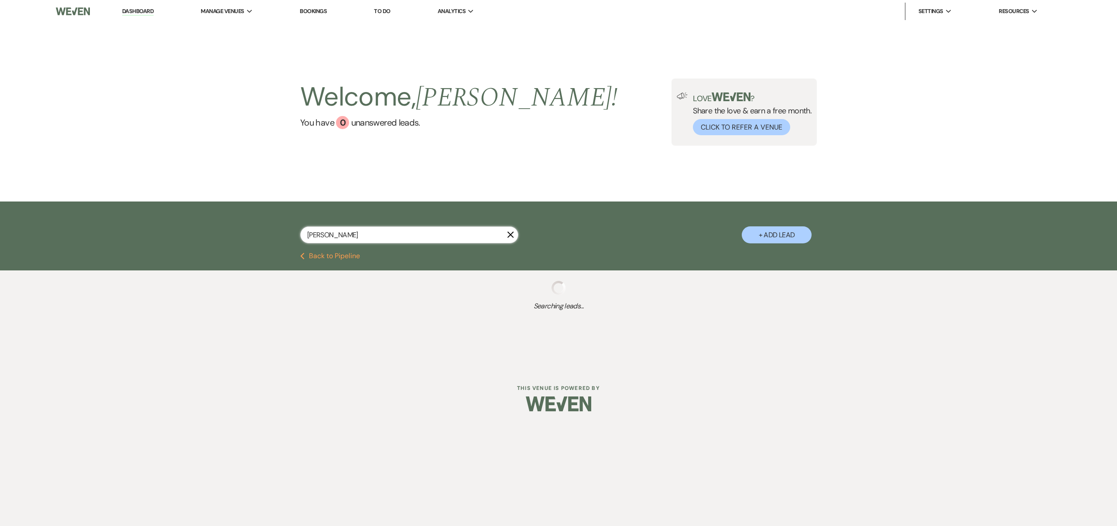
select select "8"
select select "6"
select select "8"
select select "5"
select select "8"
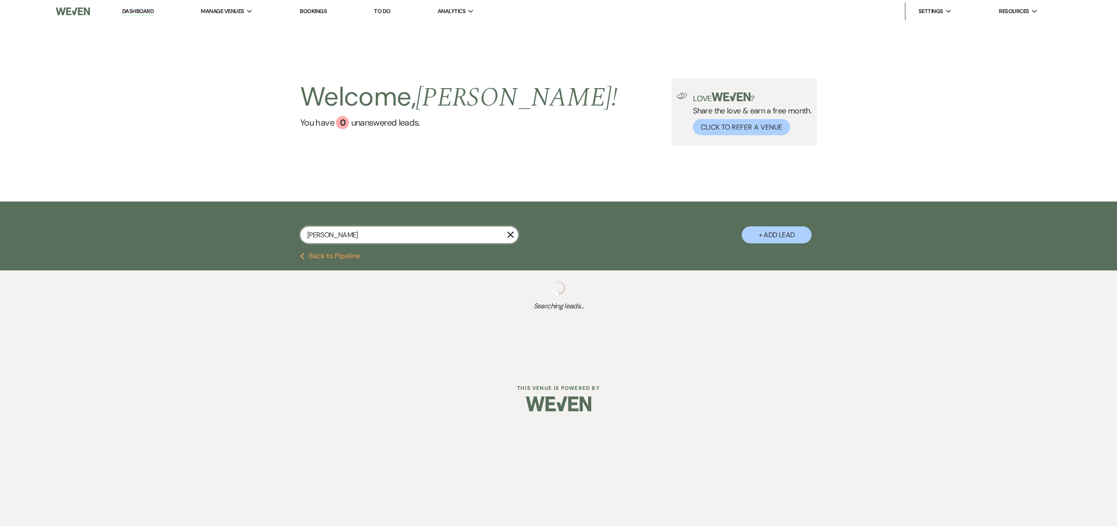
select select "5"
select select "8"
select select "7"
select select "8"
select select "5"
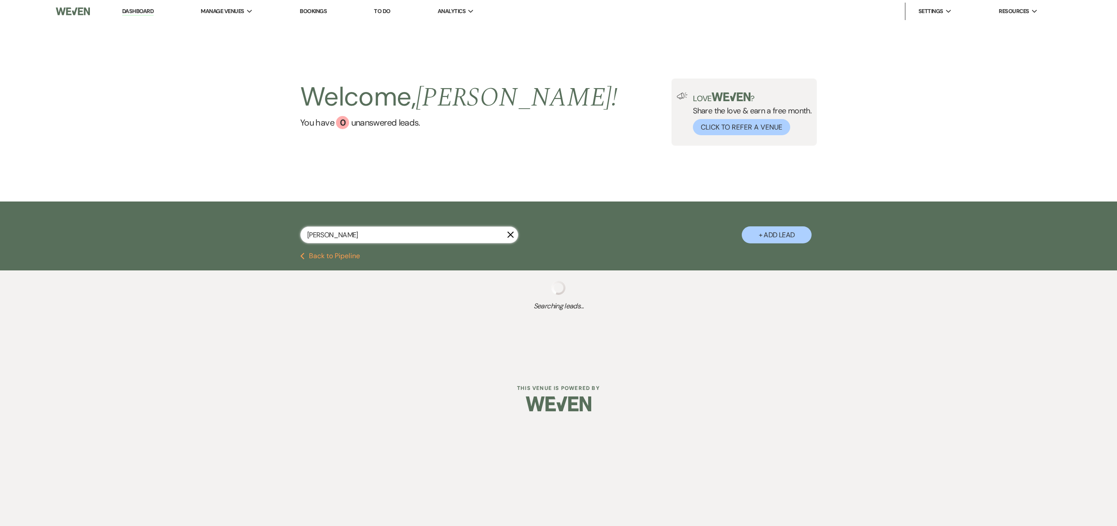
select select "8"
select select "5"
select select "8"
select select "6"
select select "8"
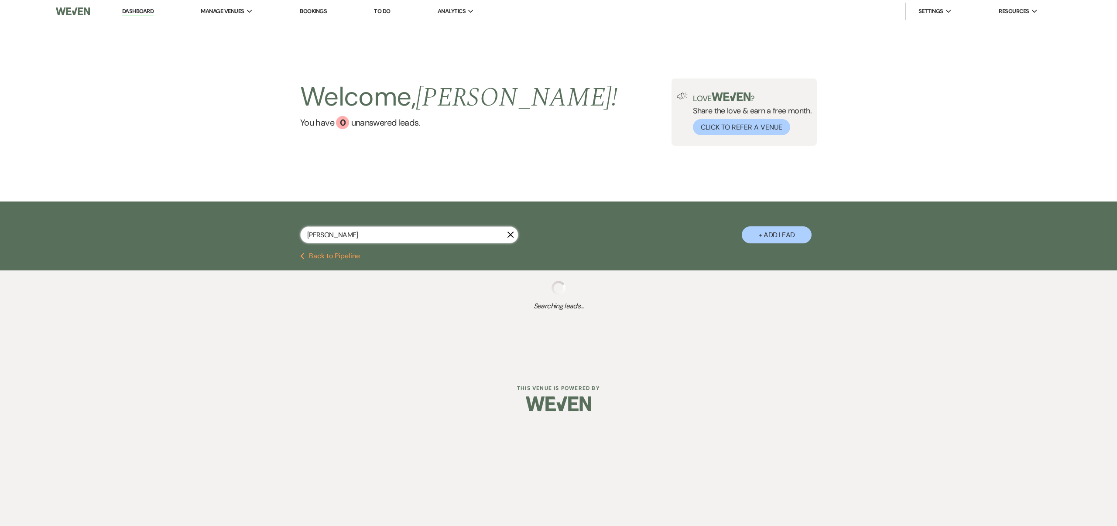
select select "6"
select select "8"
select select "6"
select select "8"
select select "6"
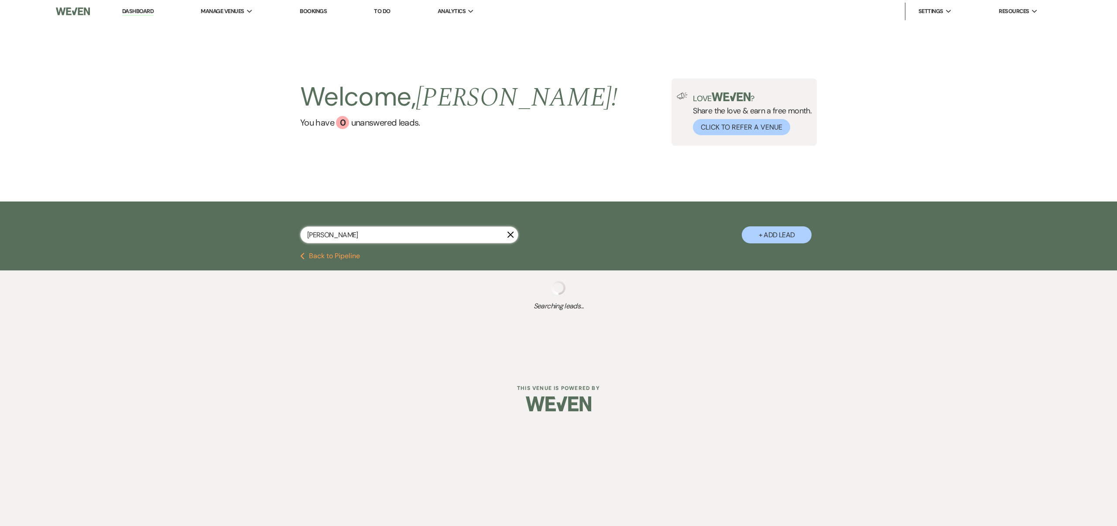
select select "8"
select select "6"
select select "8"
select select "6"
select select "8"
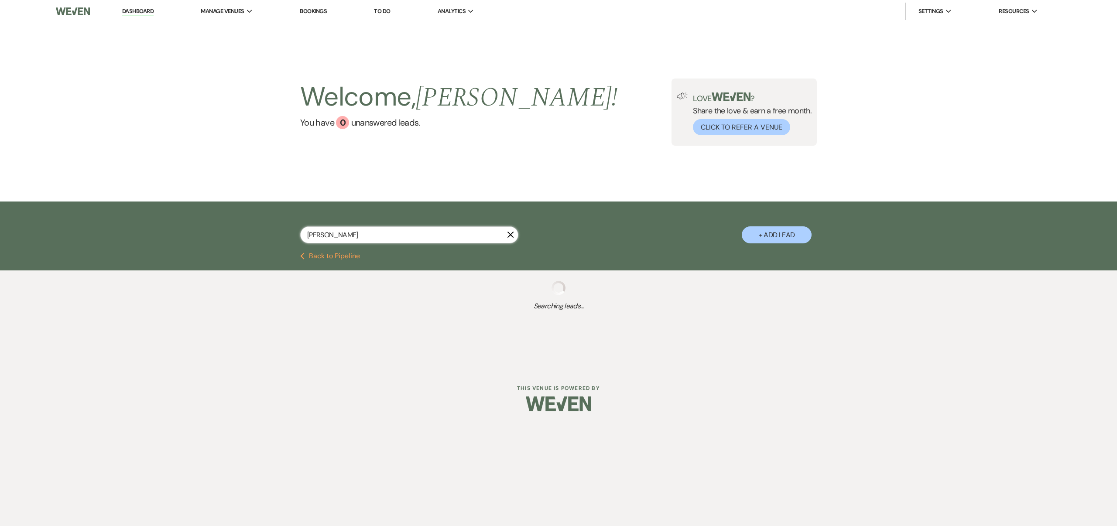
select select "1"
select select "8"
select select "7"
select select "8"
select select "5"
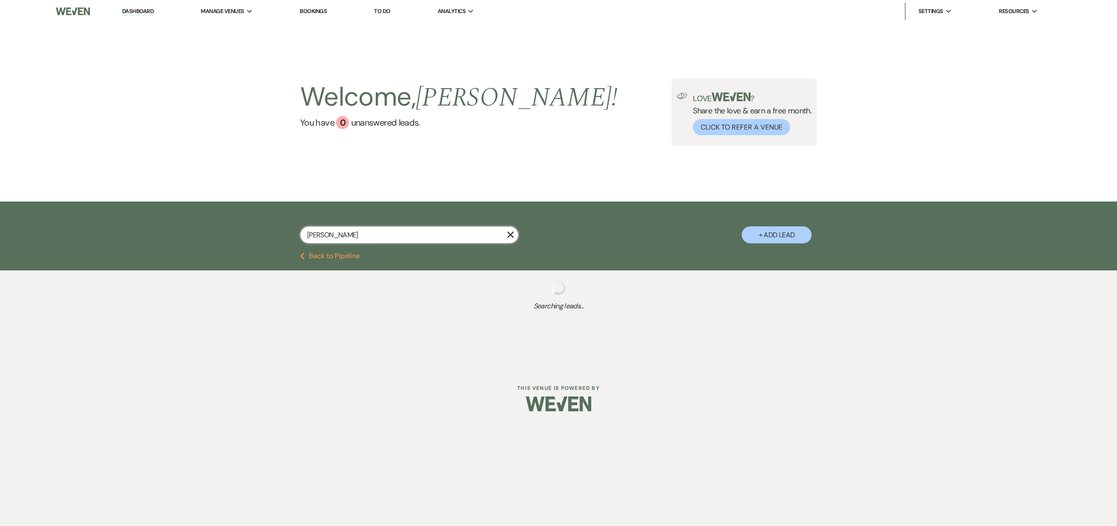
select select "8"
select select "5"
select select "8"
select select "3"
select select "8"
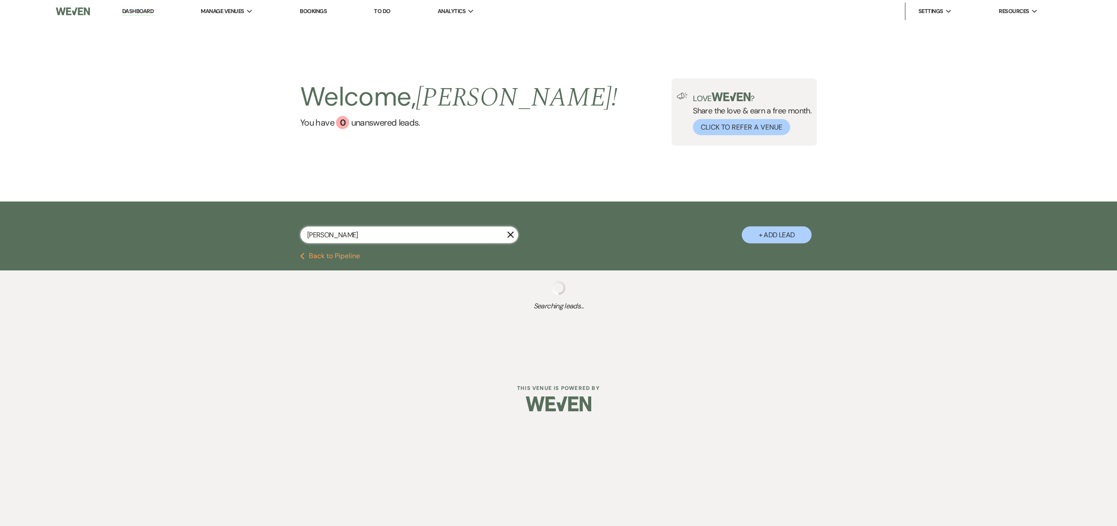
select select "5"
select select "8"
select select "7"
select select "8"
select select "6"
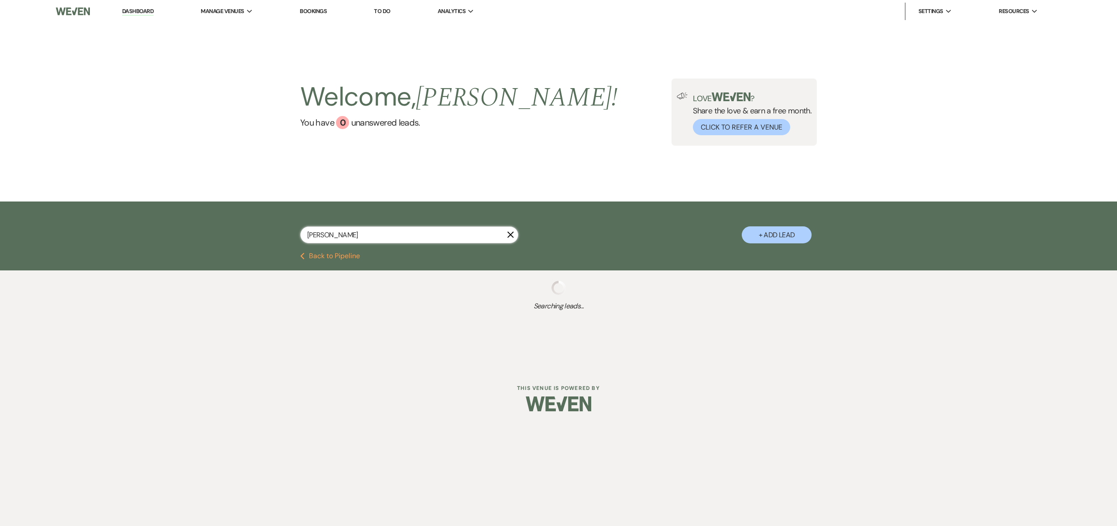
select select "8"
select select "6"
select select "8"
select select "5"
select select "8"
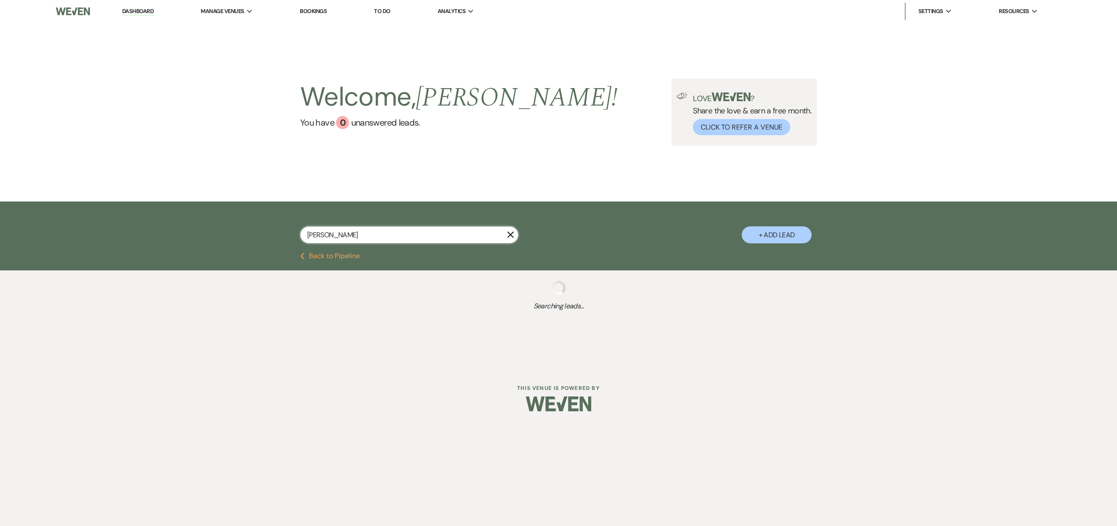
select select "2"
select select "8"
select select "1"
select select "8"
select select "3"
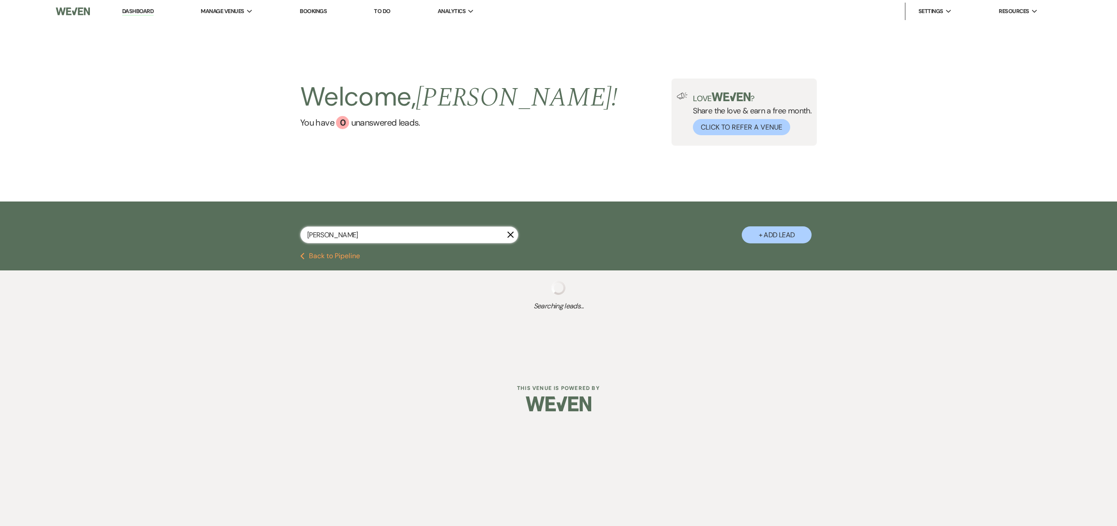
select select "8"
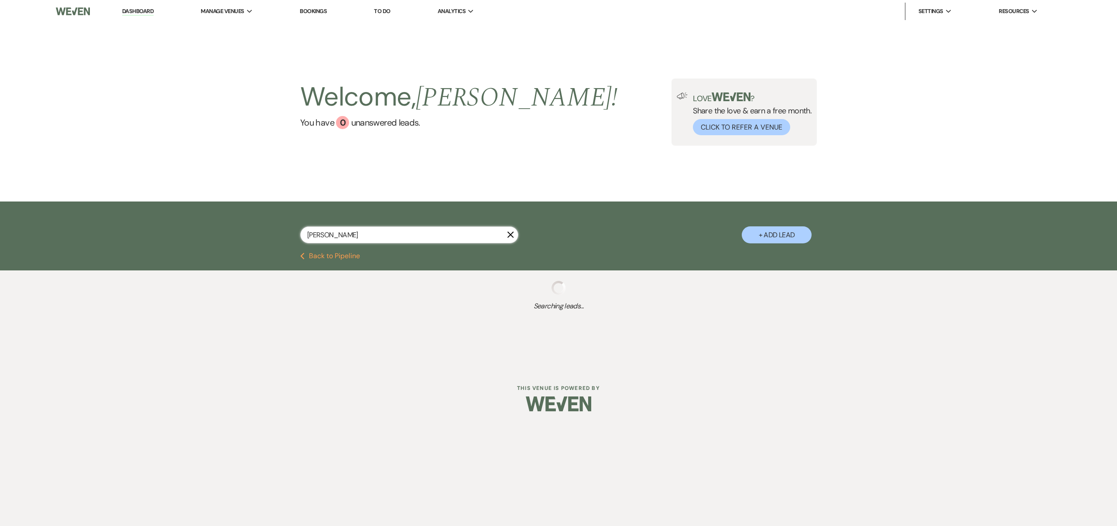
select select "5"
select select "8"
select select "4"
select select "8"
select select "5"
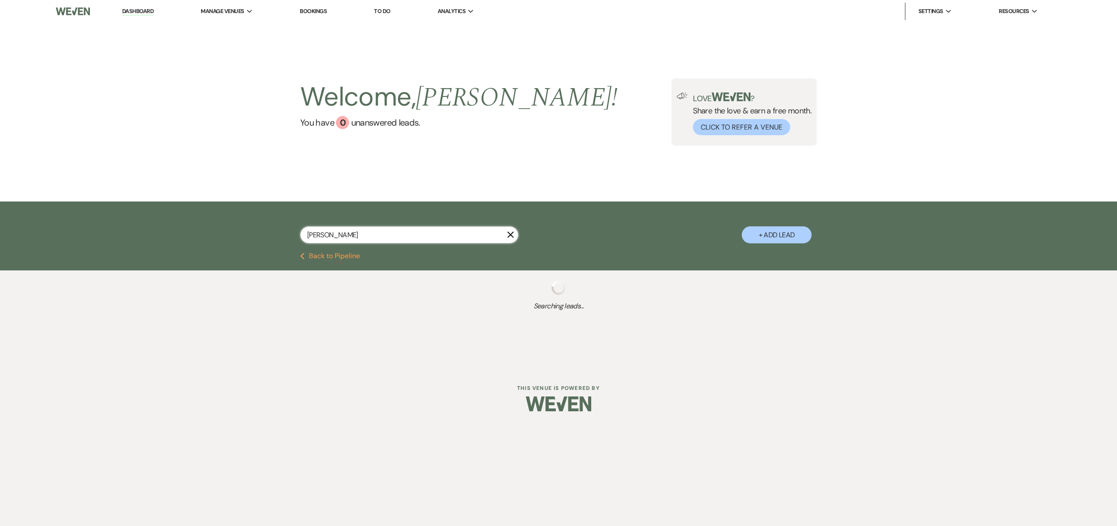
select select "8"
select select "5"
select select "8"
select select "4"
select select "8"
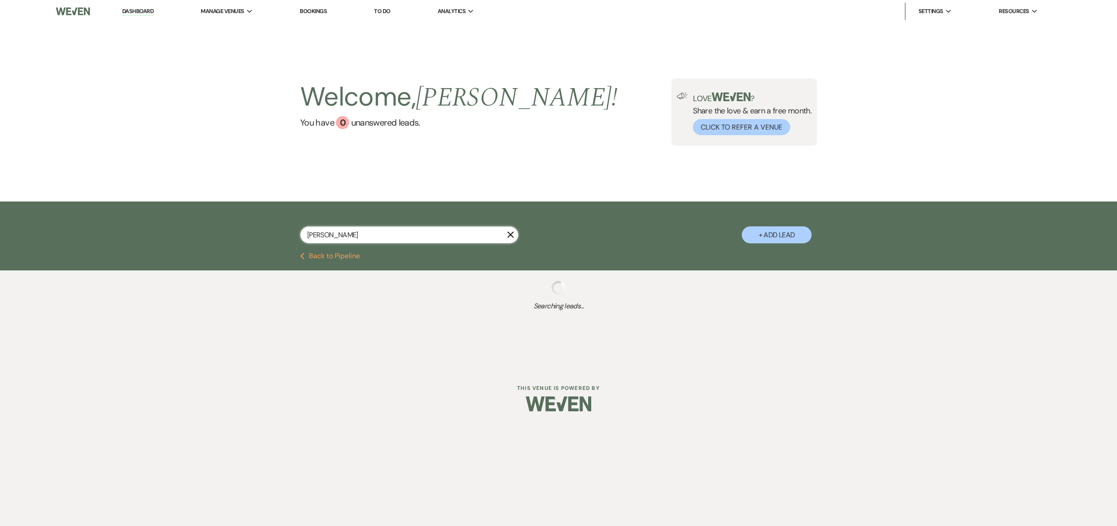
select select "7"
select select "8"
select select "5"
select select "8"
select select "5"
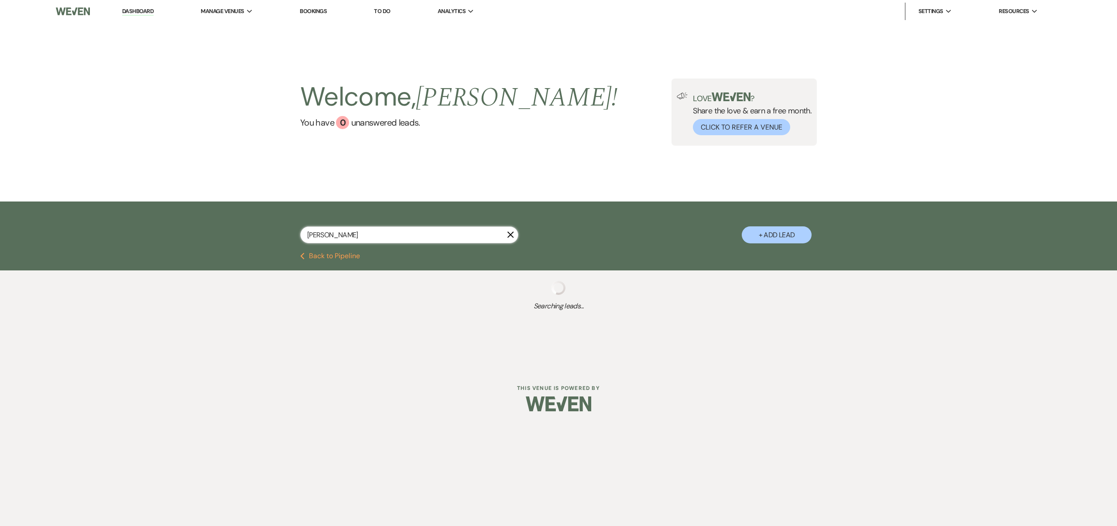
select select "8"
select select "5"
select select "8"
select select "5"
select select "8"
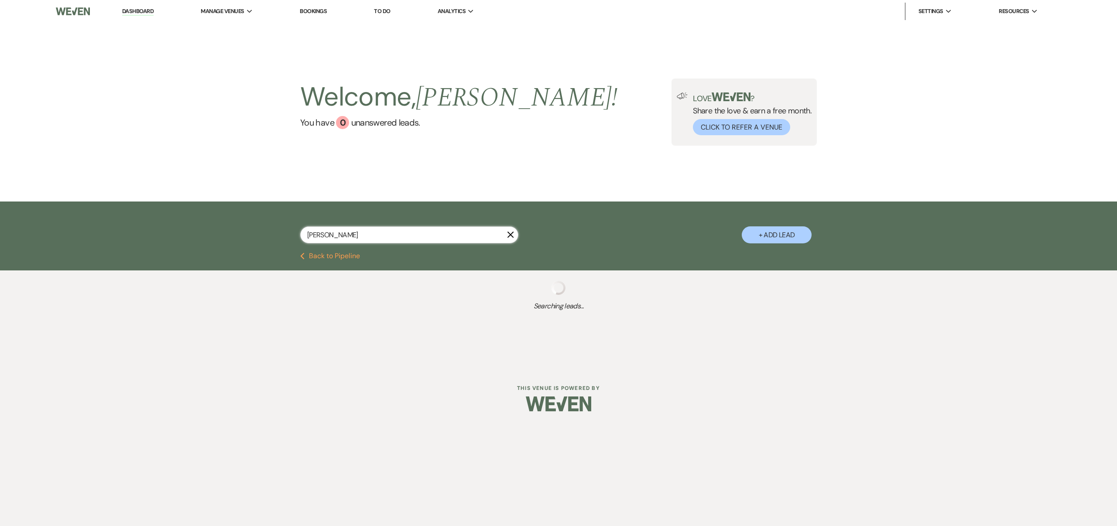
select select "1"
select select "8"
select select "6"
select select "8"
select select "5"
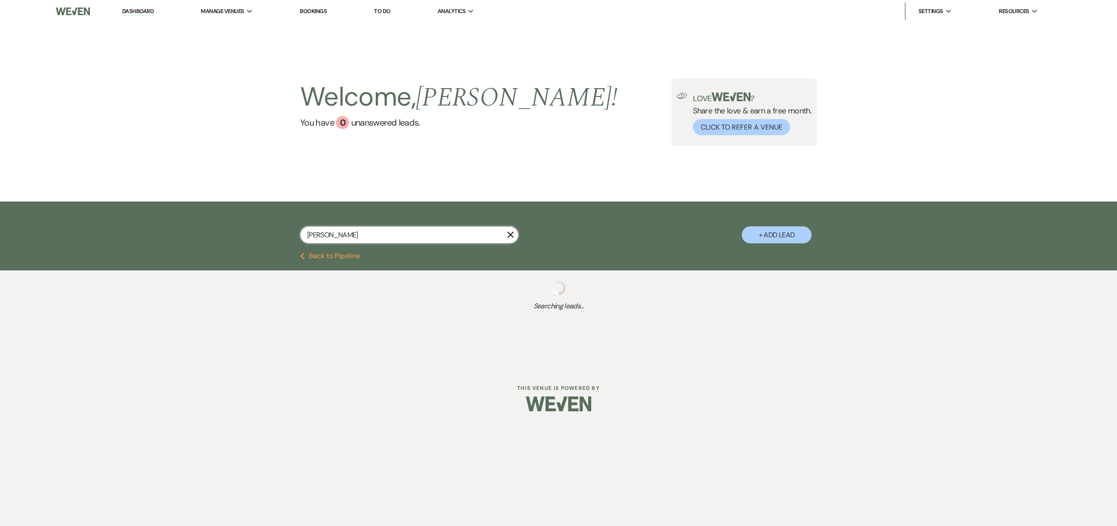
select select "8"
select select "6"
select select "8"
select select "5"
select select "8"
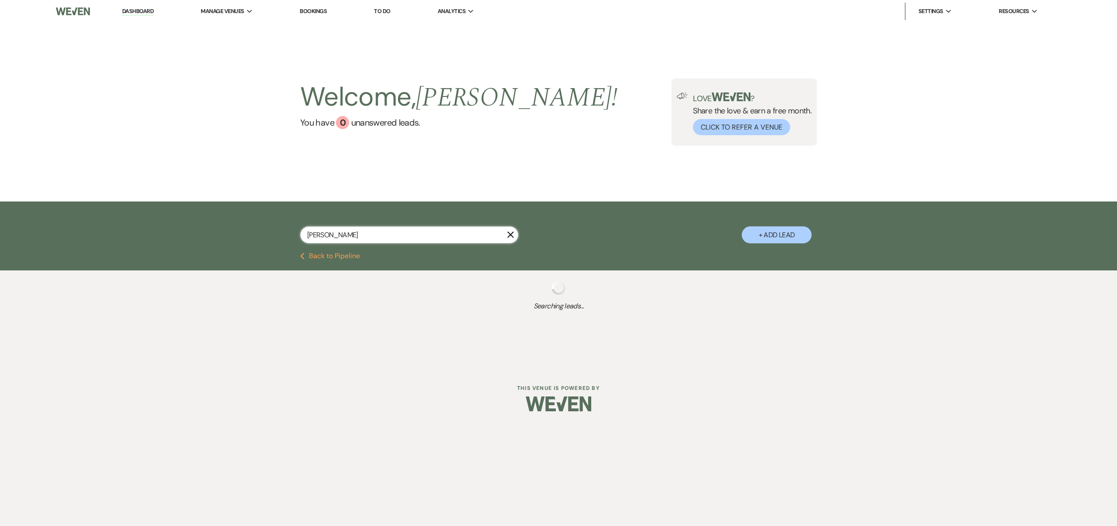
select select "5"
select select "8"
select select "5"
select select "8"
select select "6"
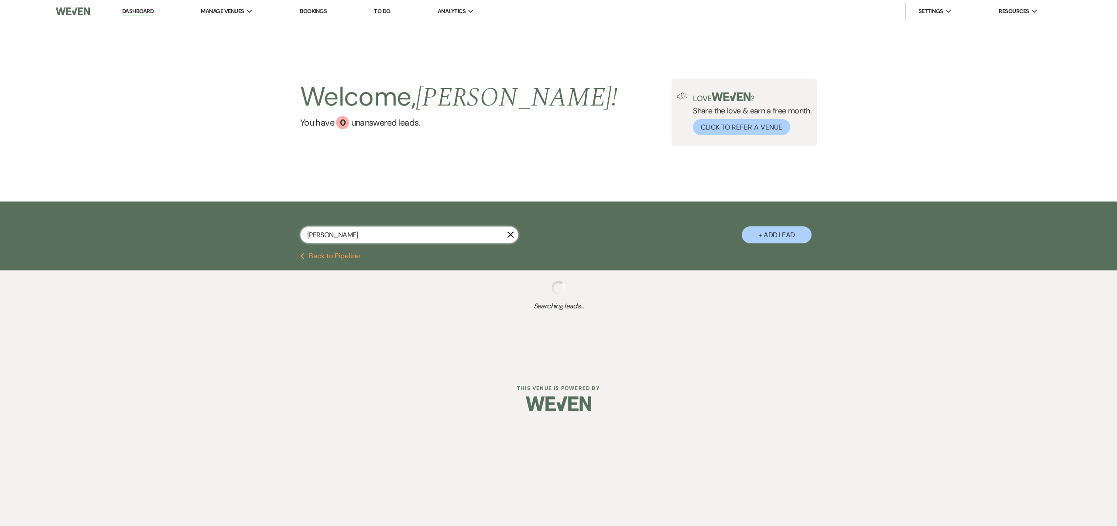
select select "8"
select select "1"
select select "8"
select select "5"
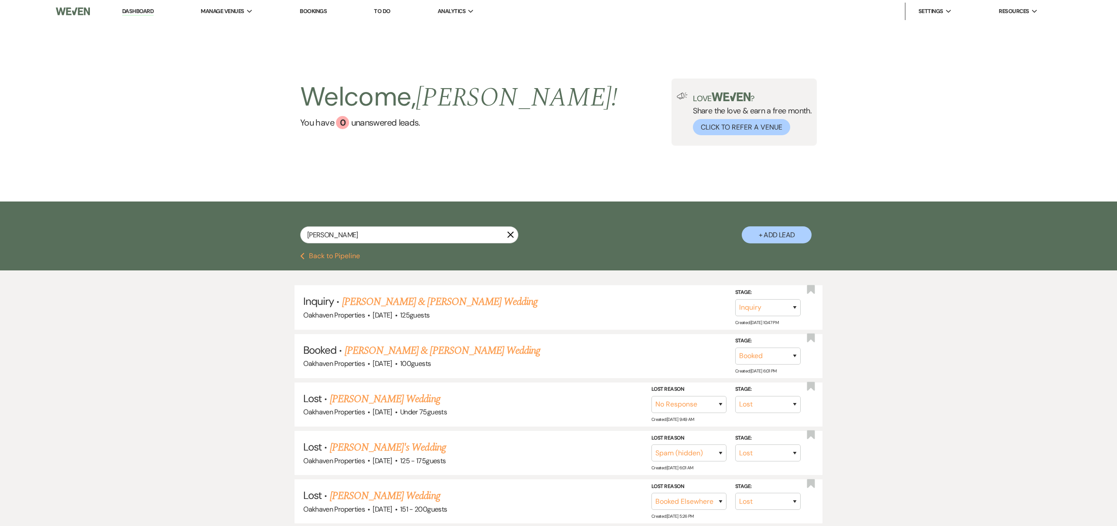
click at [468, 348] on link "[PERSON_NAME] & [PERSON_NAME] Wedding" at bounding box center [443, 351] width 196 height 16
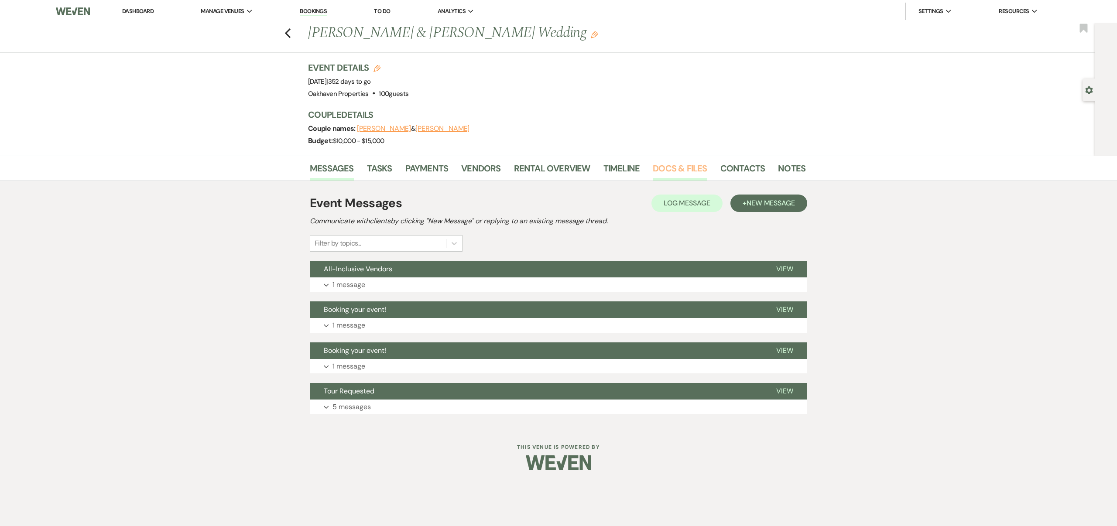
click at [666, 167] on link "Docs & Files" at bounding box center [680, 170] width 54 height 19
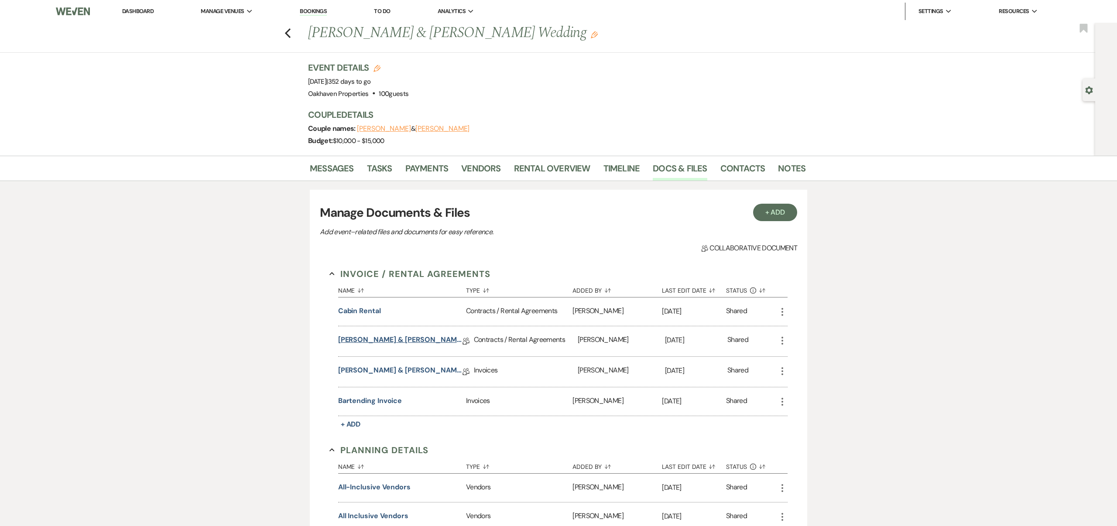
click at [433, 339] on link "[PERSON_NAME] & [PERSON_NAME] All-Inclusive Wedding Contract [DATE]" at bounding box center [400, 342] width 124 height 14
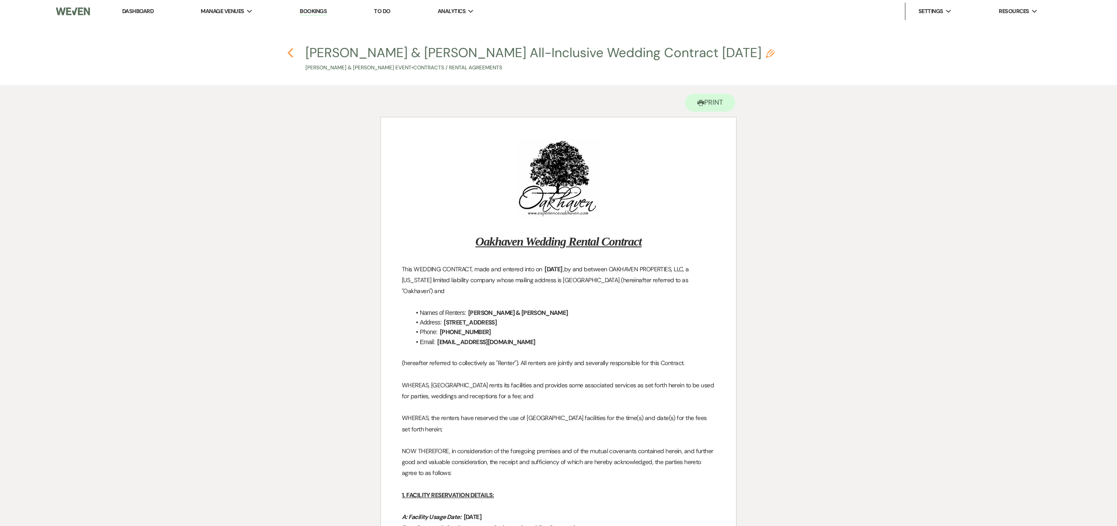
click at [292, 52] on icon "Previous" at bounding box center [290, 53] width 7 height 10
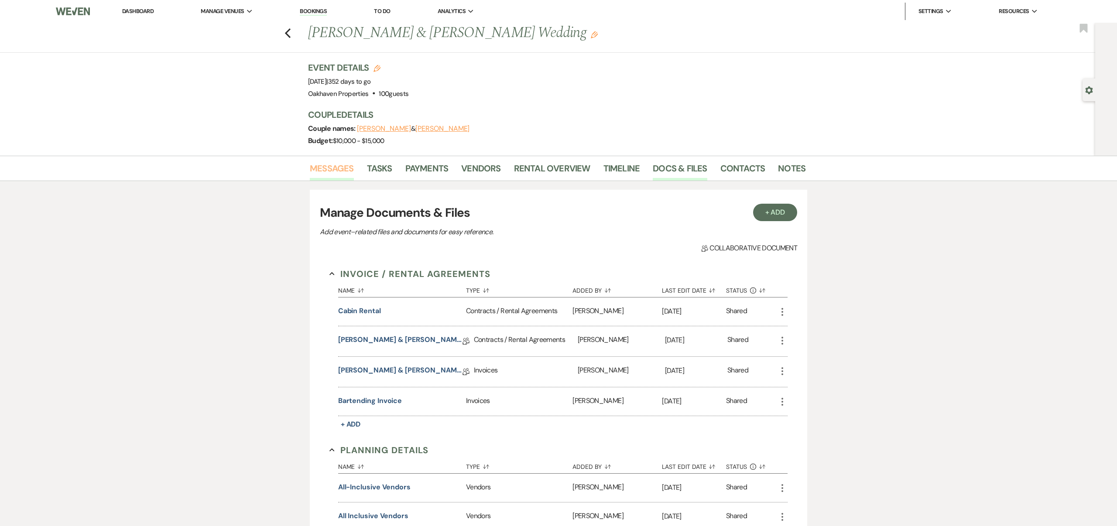
click at [340, 165] on link "Messages" at bounding box center [332, 170] width 44 height 19
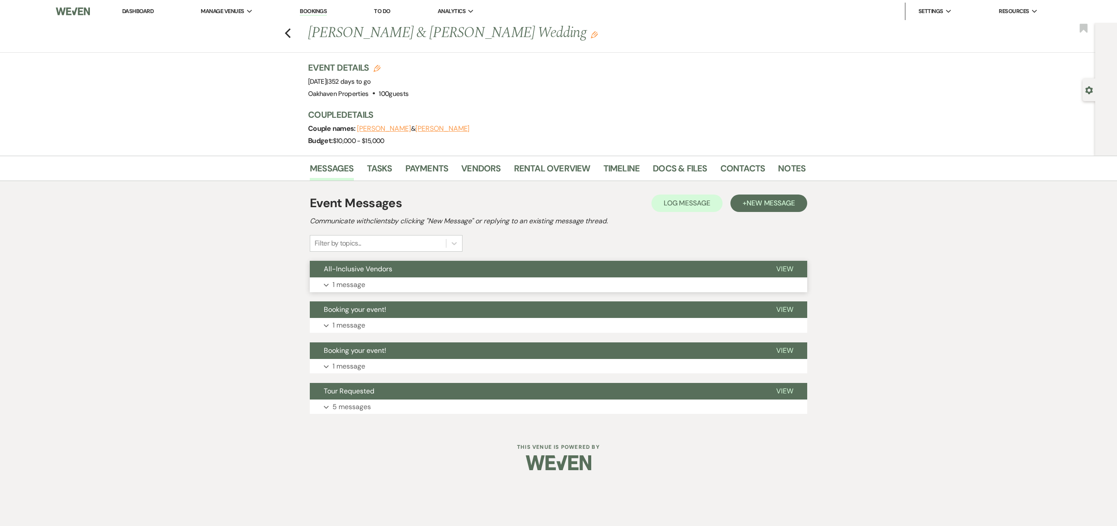
click at [785, 267] on span "View" at bounding box center [784, 268] width 17 height 9
